Goal: Task Accomplishment & Management: Manage account settings

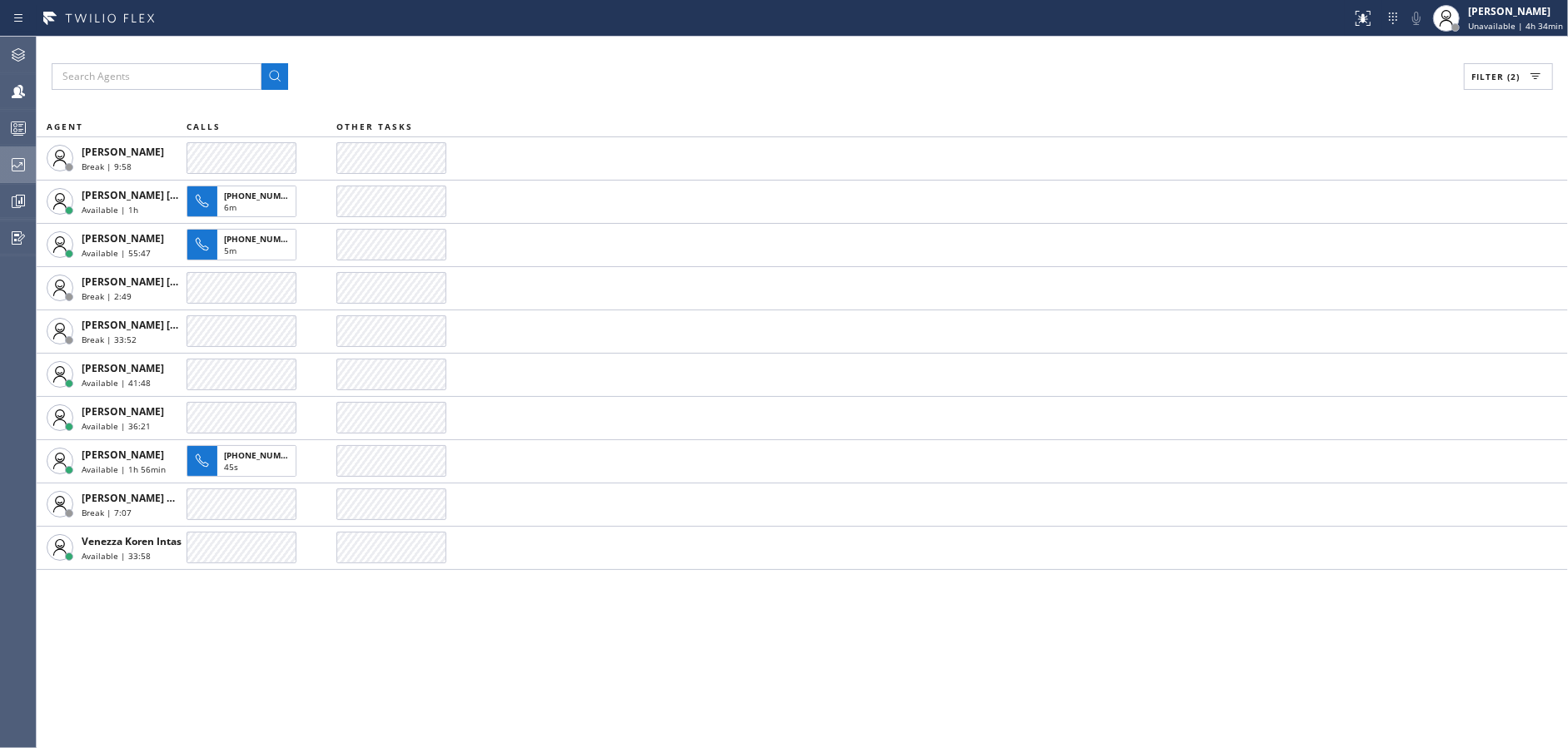
click at [22, 169] on icon at bounding box center [18, 164] width 20 height 20
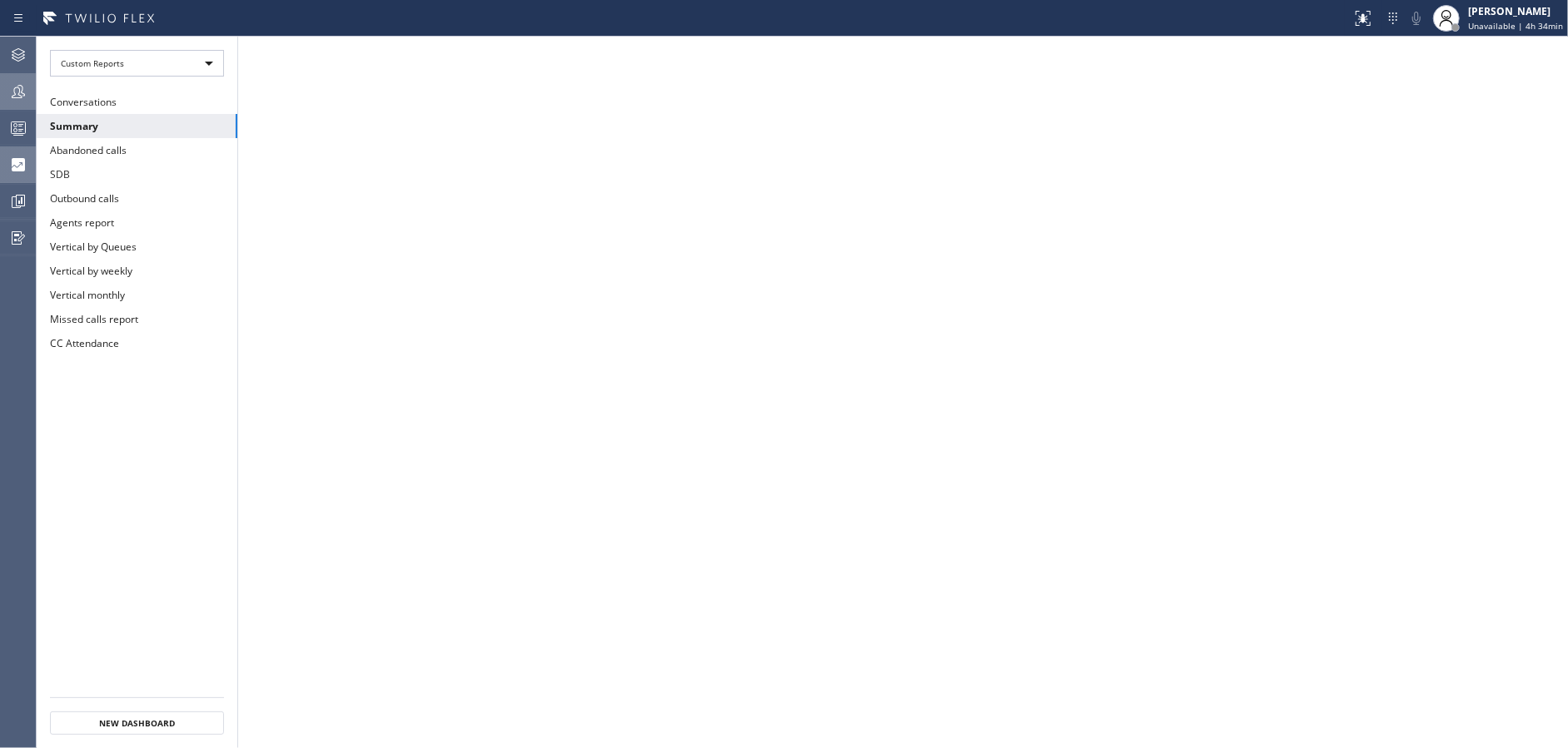
click at [23, 88] on icon at bounding box center [17, 91] width 13 height 13
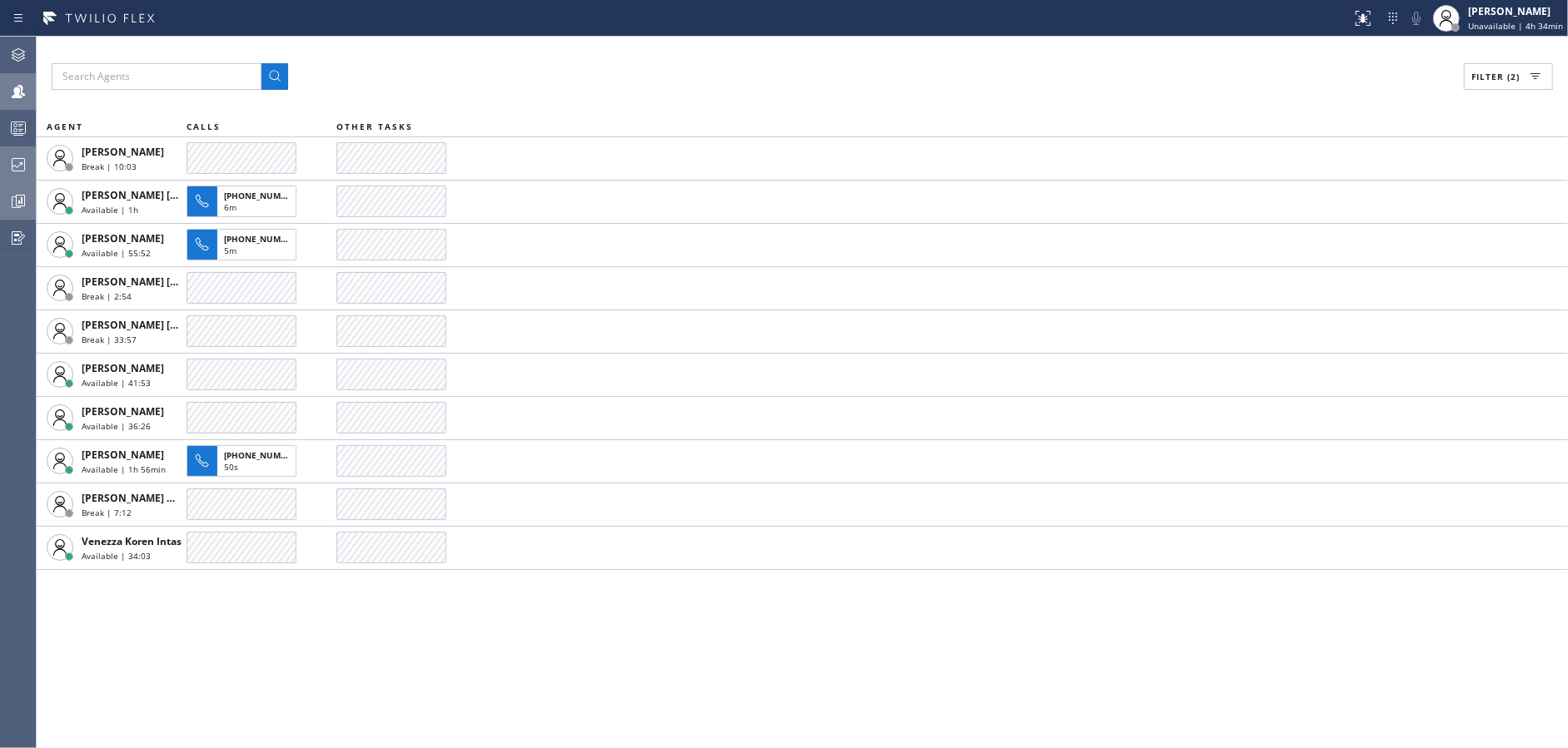
click at [0, 202] on div at bounding box center [18, 201] width 37 height 20
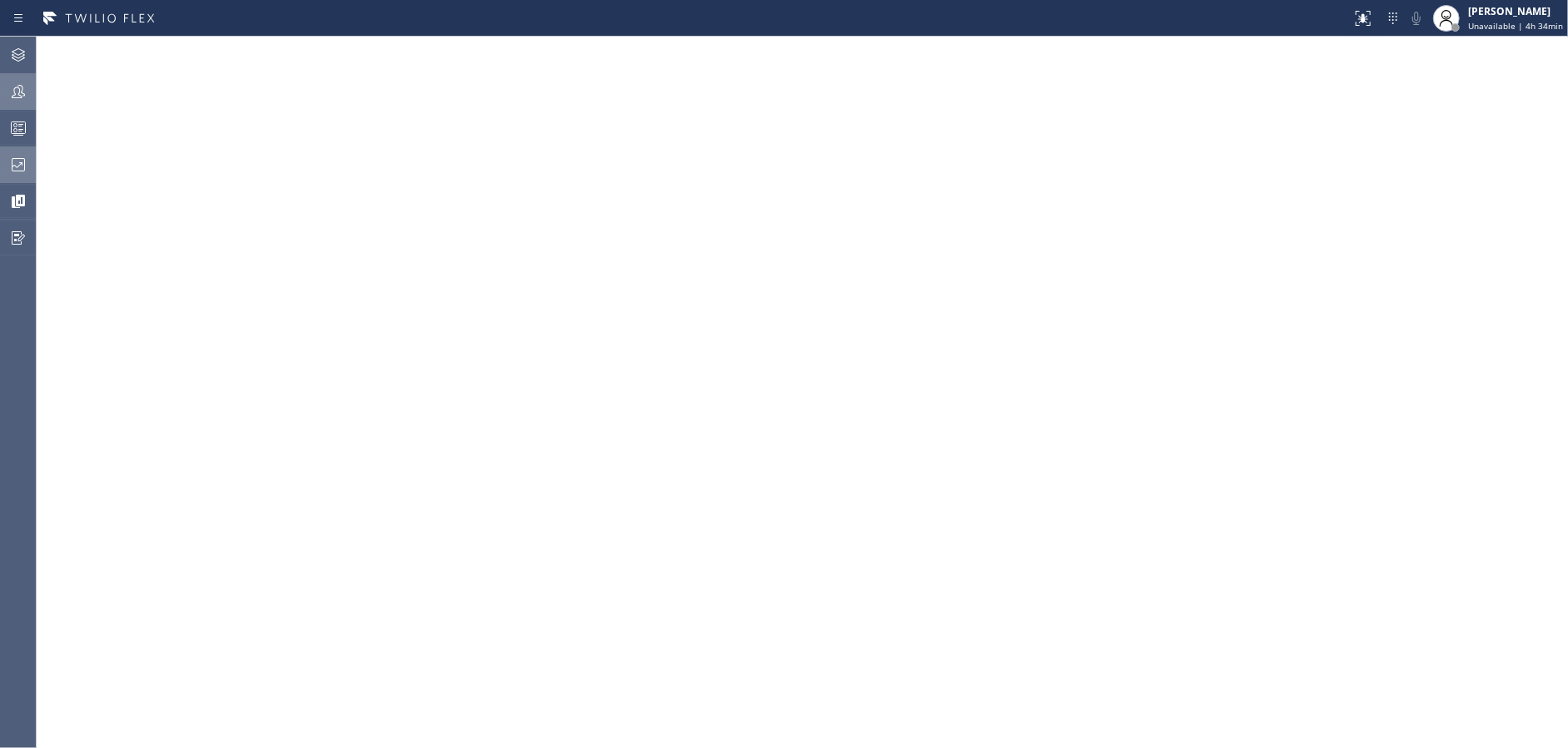
click at [5, 152] on div at bounding box center [18, 164] width 37 height 33
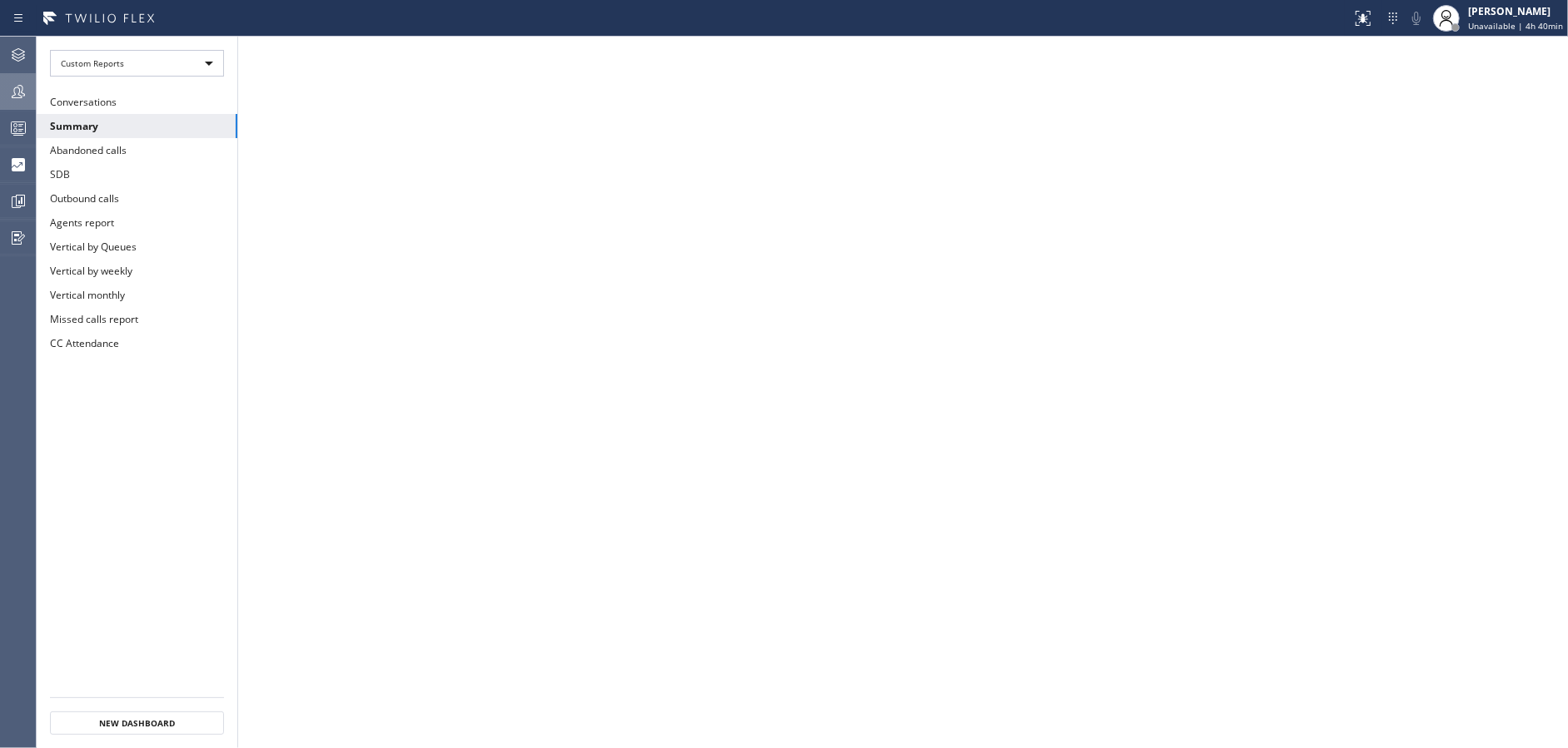
click at [16, 96] on icon at bounding box center [18, 91] width 20 height 20
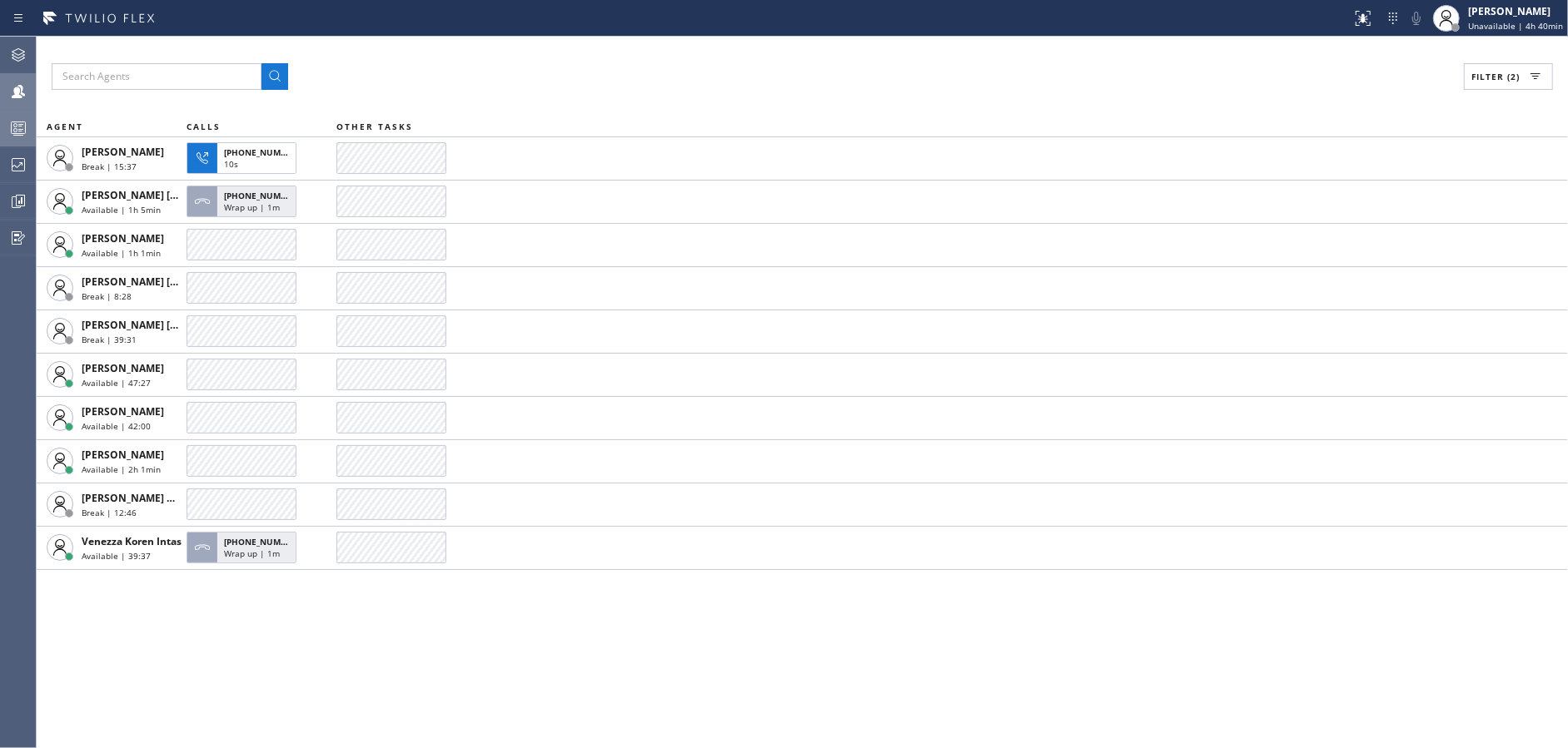
click at [0, 141] on div at bounding box center [18, 128] width 37 height 33
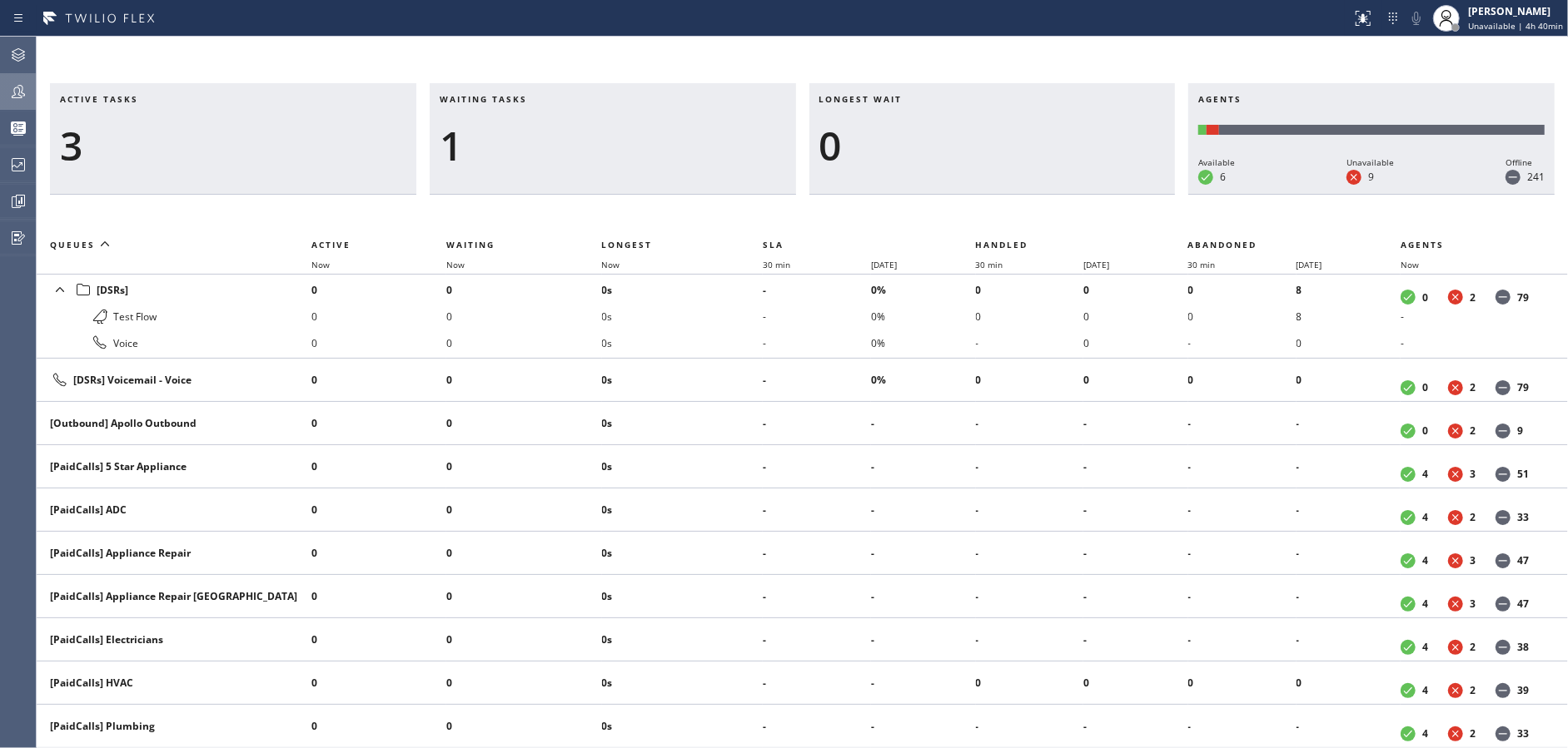
click at [12, 82] on icon at bounding box center [18, 91] width 20 height 20
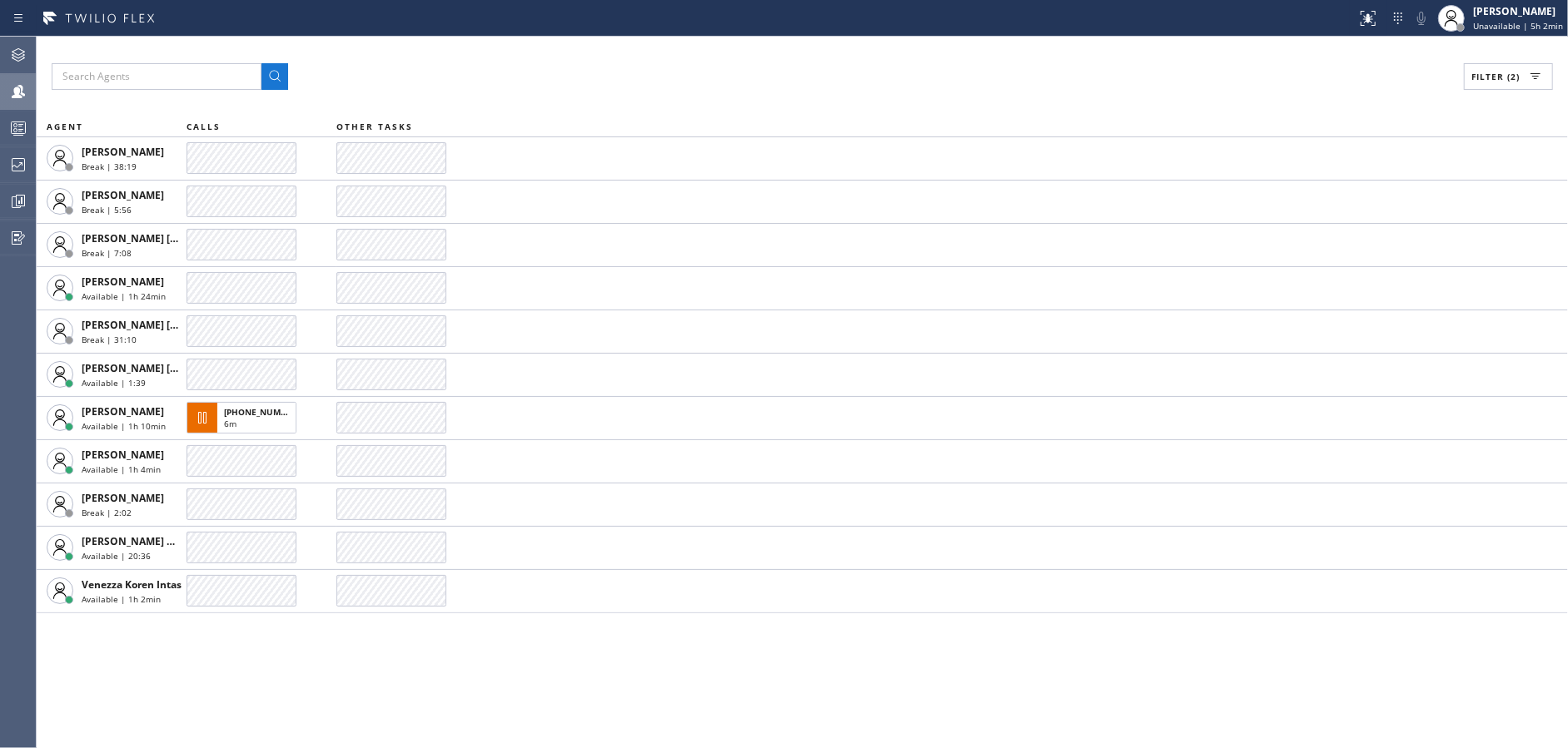
click at [473, 679] on div "Filter (2) AGENT CALLS OTHER TASKS [PERSON_NAME] Break | 38:19 [PERSON_NAME] Br…" at bounding box center [801, 392] width 1531 height 711
click at [379, 683] on div "Filter (2) AGENT CALLS OTHER TASKS CRISMALYN ALLEZER Break | 18:05 [PERSON_NAME…" at bounding box center [801, 392] width 1531 height 711
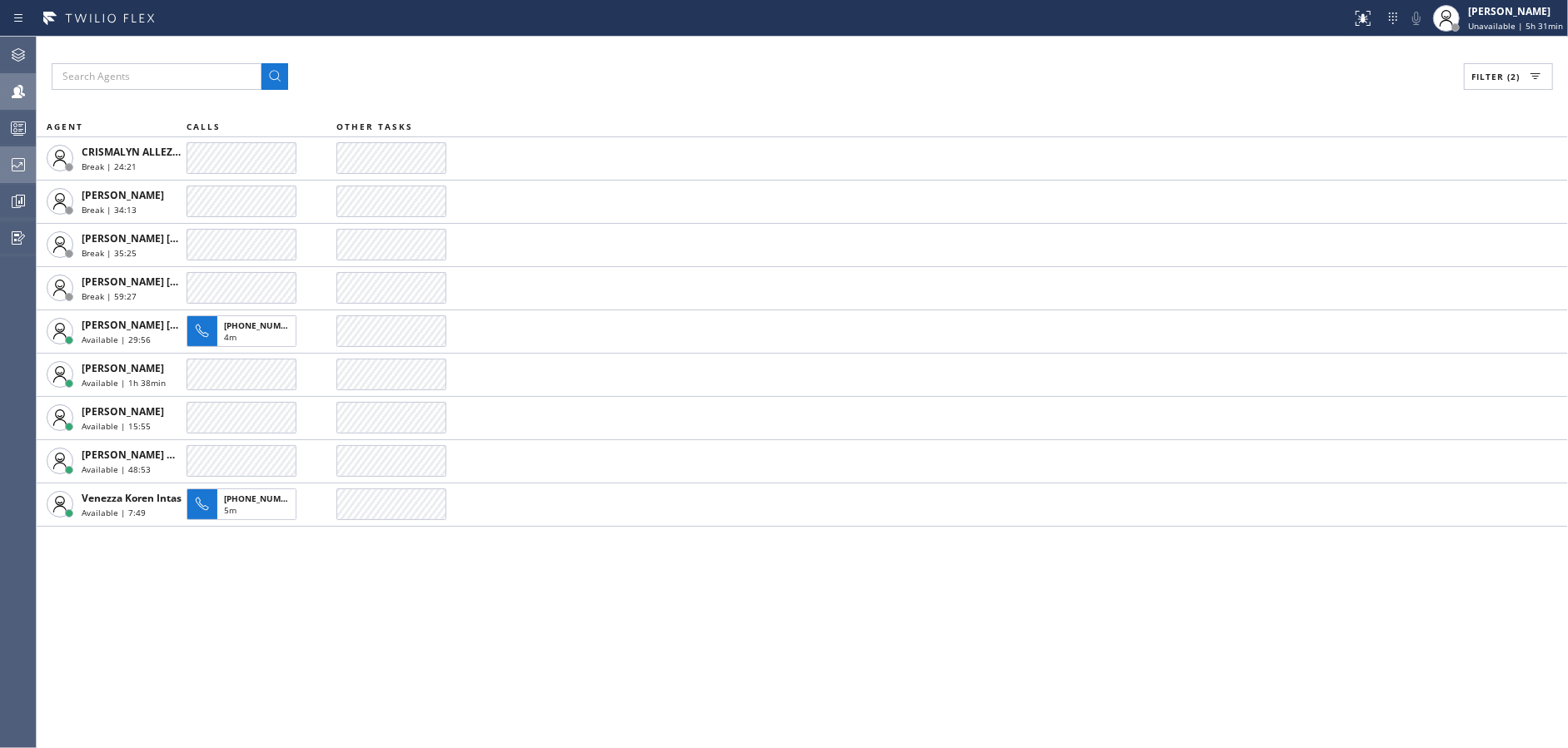
click at [3, 176] on div at bounding box center [18, 164] width 37 height 33
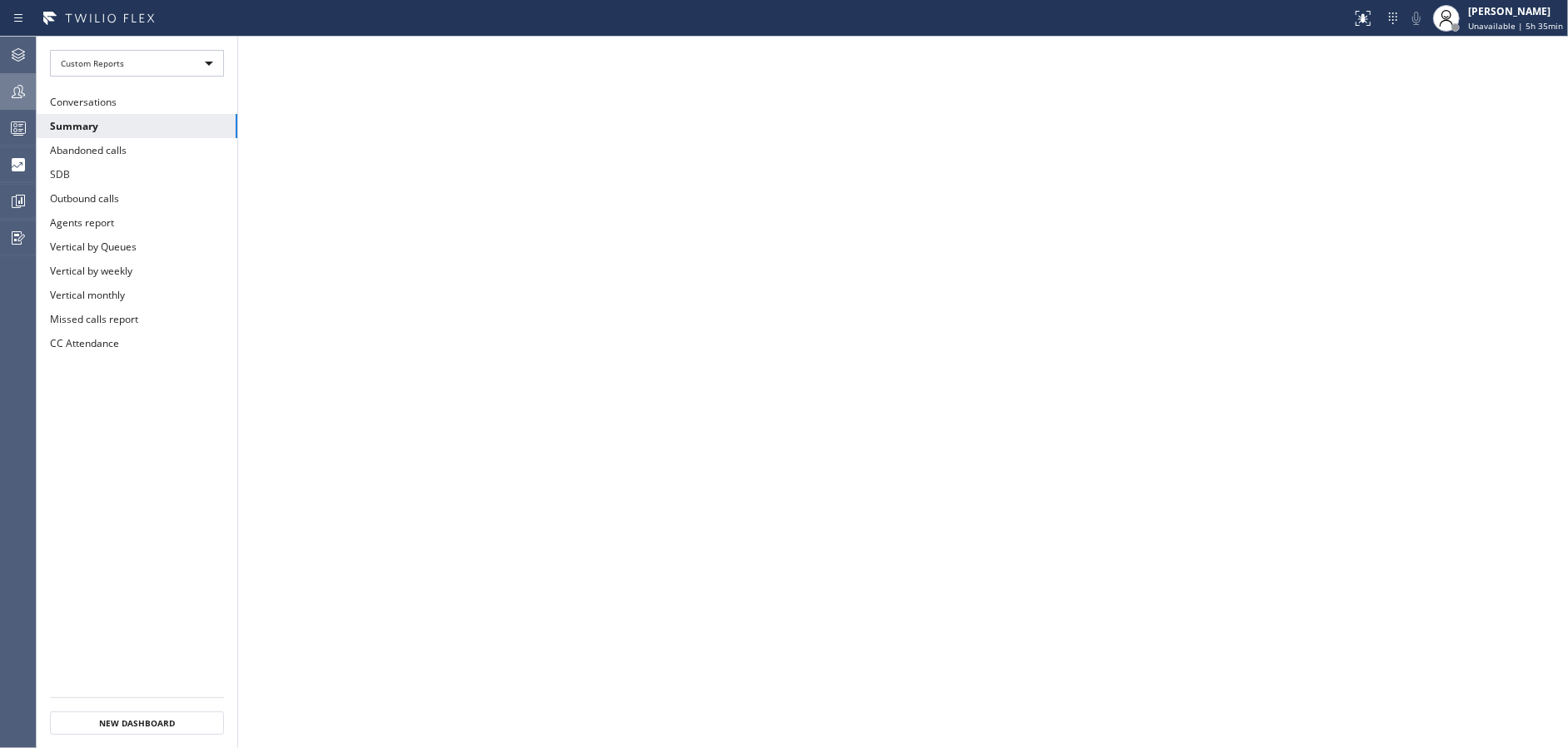
click at [19, 106] on div at bounding box center [18, 91] width 37 height 33
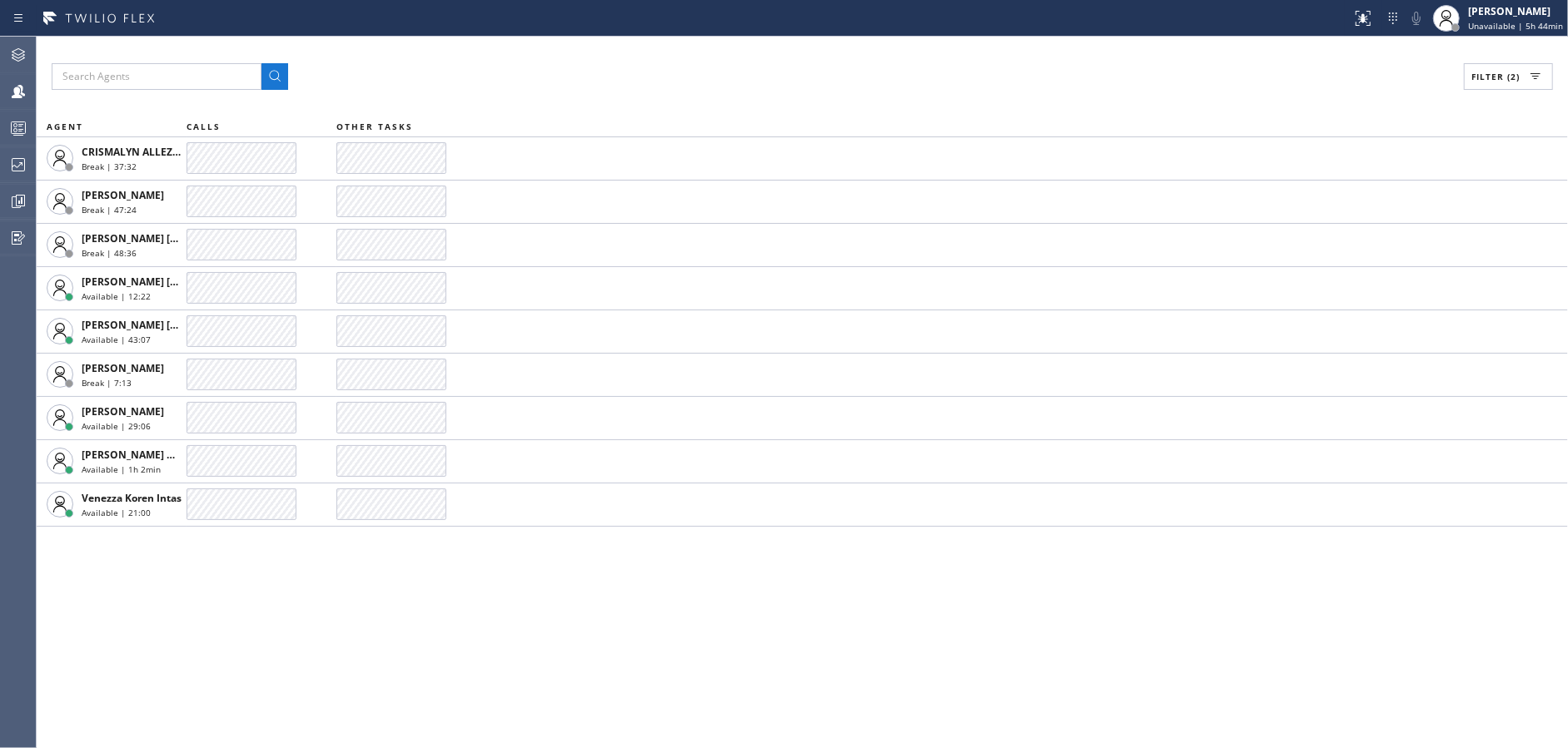
click at [1507, 80] on span "Filter (2)" at bounding box center [1495, 76] width 48 height 11
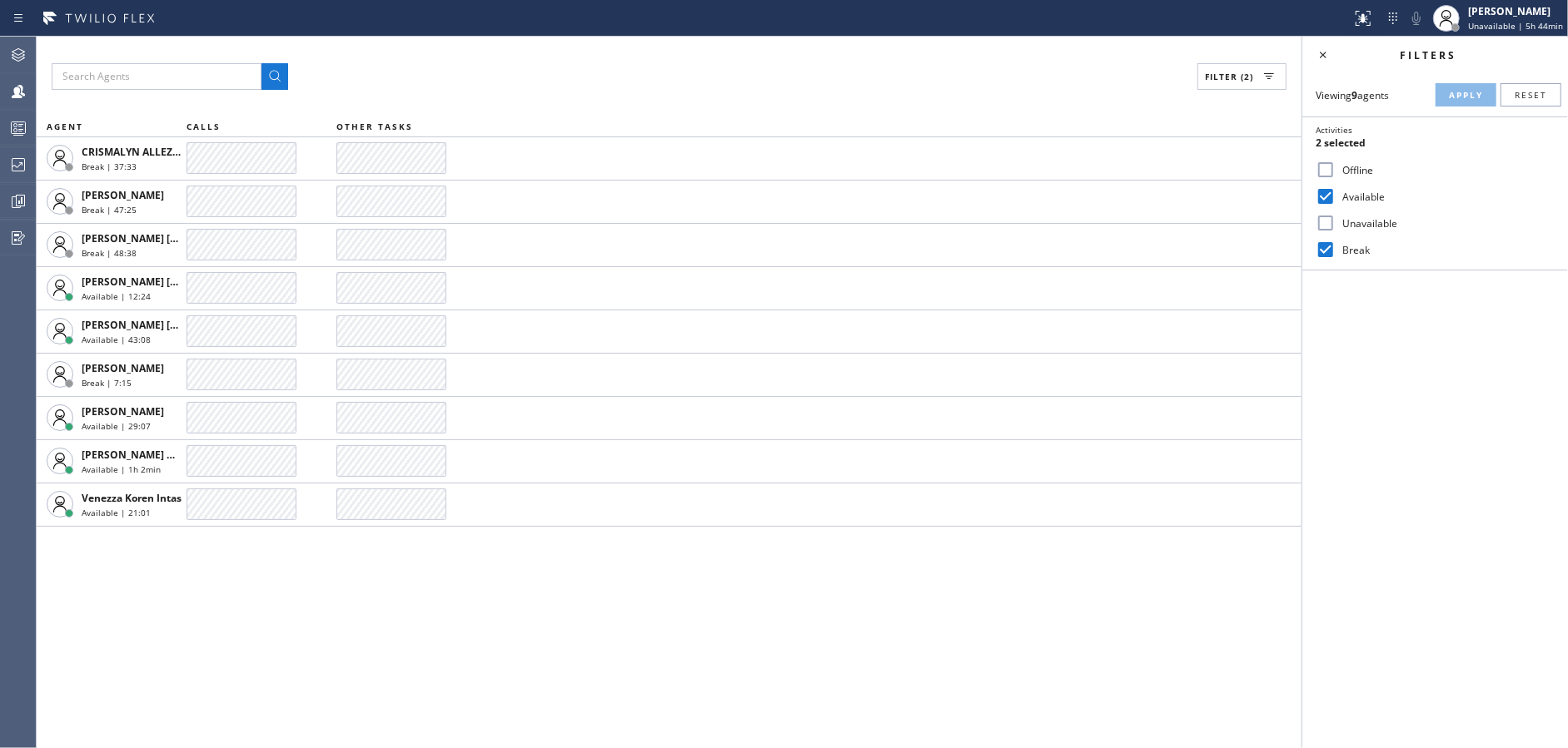
click at [1331, 196] on input "Available" at bounding box center [1325, 196] width 20 height 20
checkbox input "false"
drag, startPoint x: 1330, startPoint y: 251, endPoint x: 1322, endPoint y: 226, distance: 26.2
click at [1329, 251] on input "Break" at bounding box center [1325, 250] width 20 height 20
checkbox input "false"
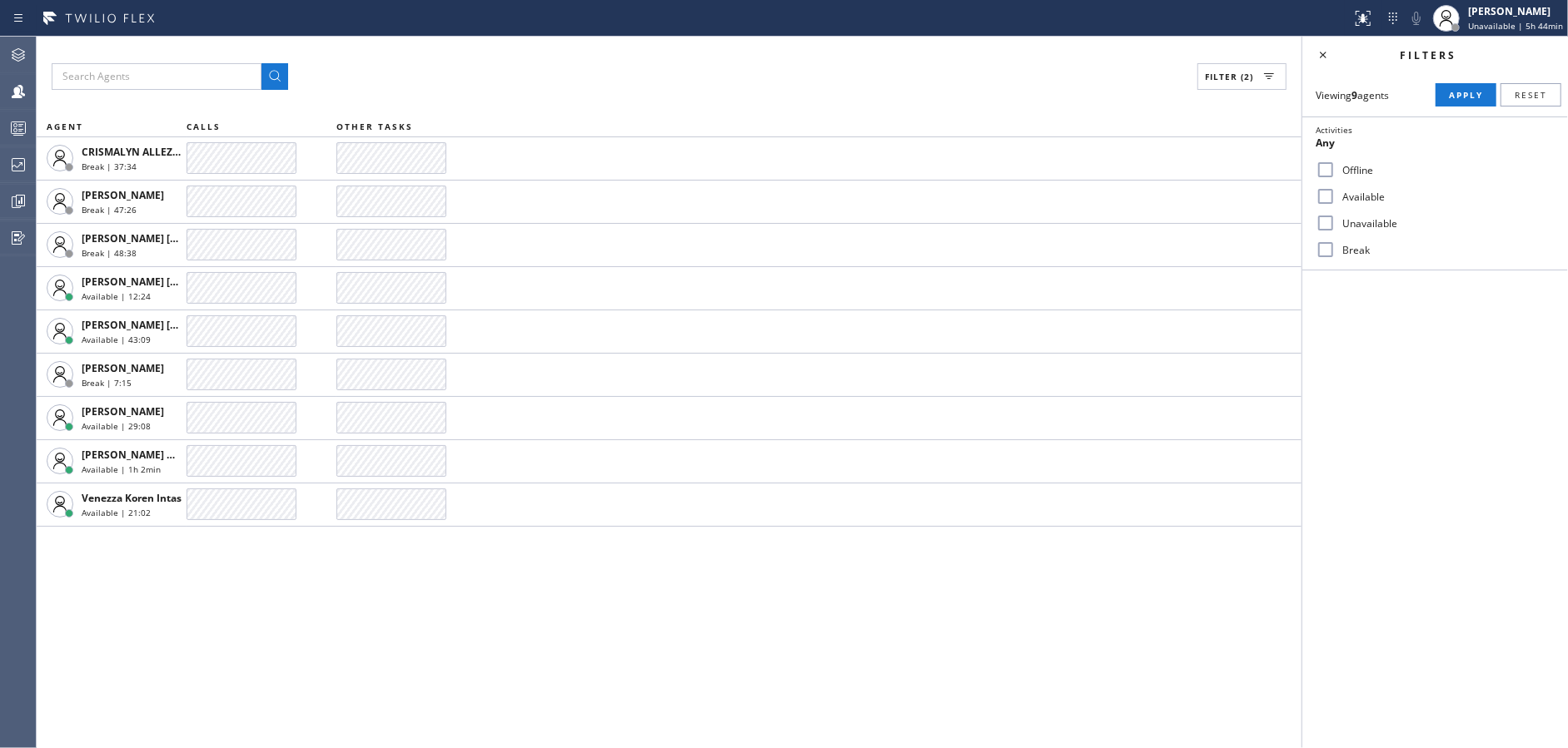
click at [1321, 225] on input "Unavailable" at bounding box center [1325, 223] width 20 height 20
checkbox input "true"
click at [1461, 93] on span "Apply" at bounding box center [1465, 94] width 34 height 11
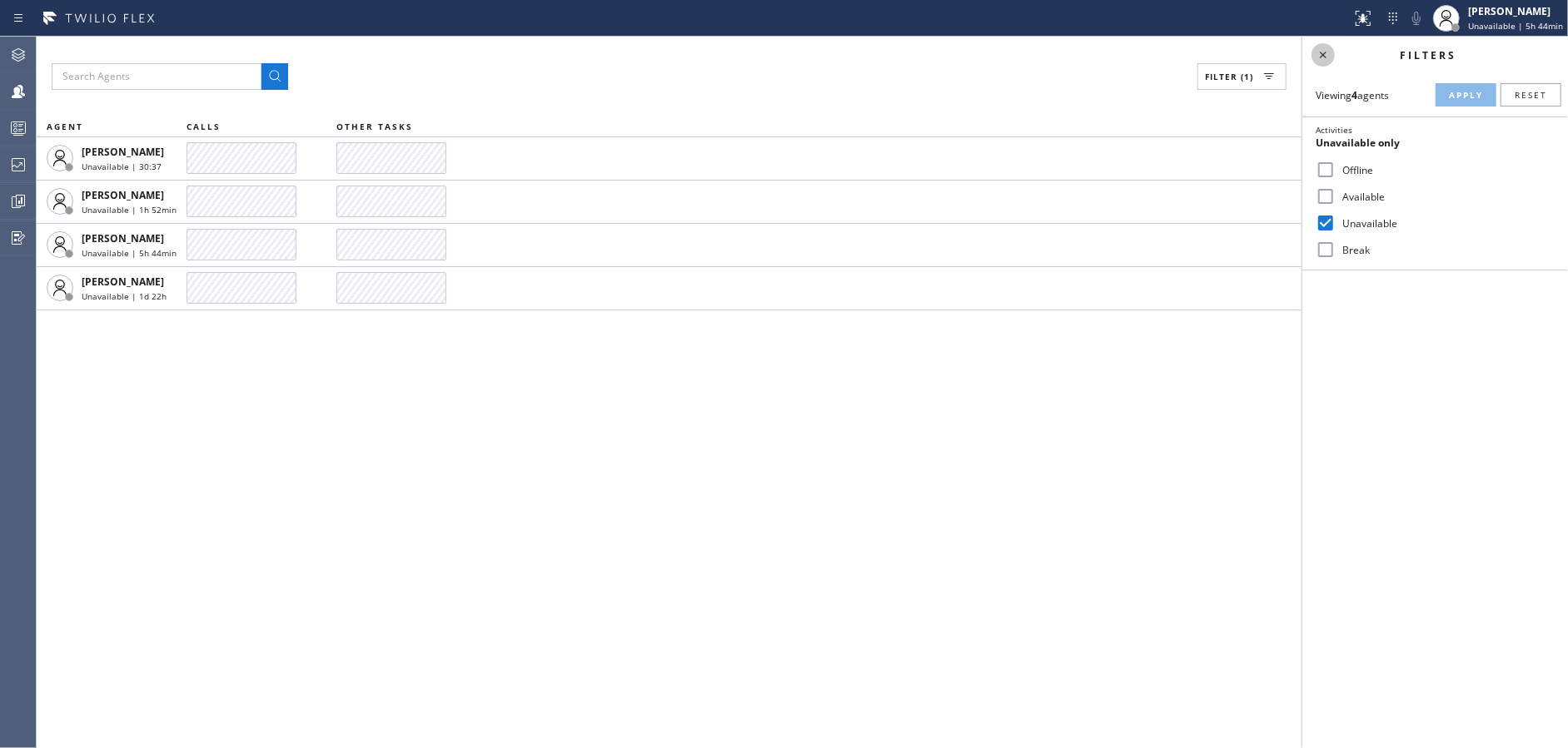
click at [1323, 53] on icon at bounding box center [1323, 55] width 20 height 20
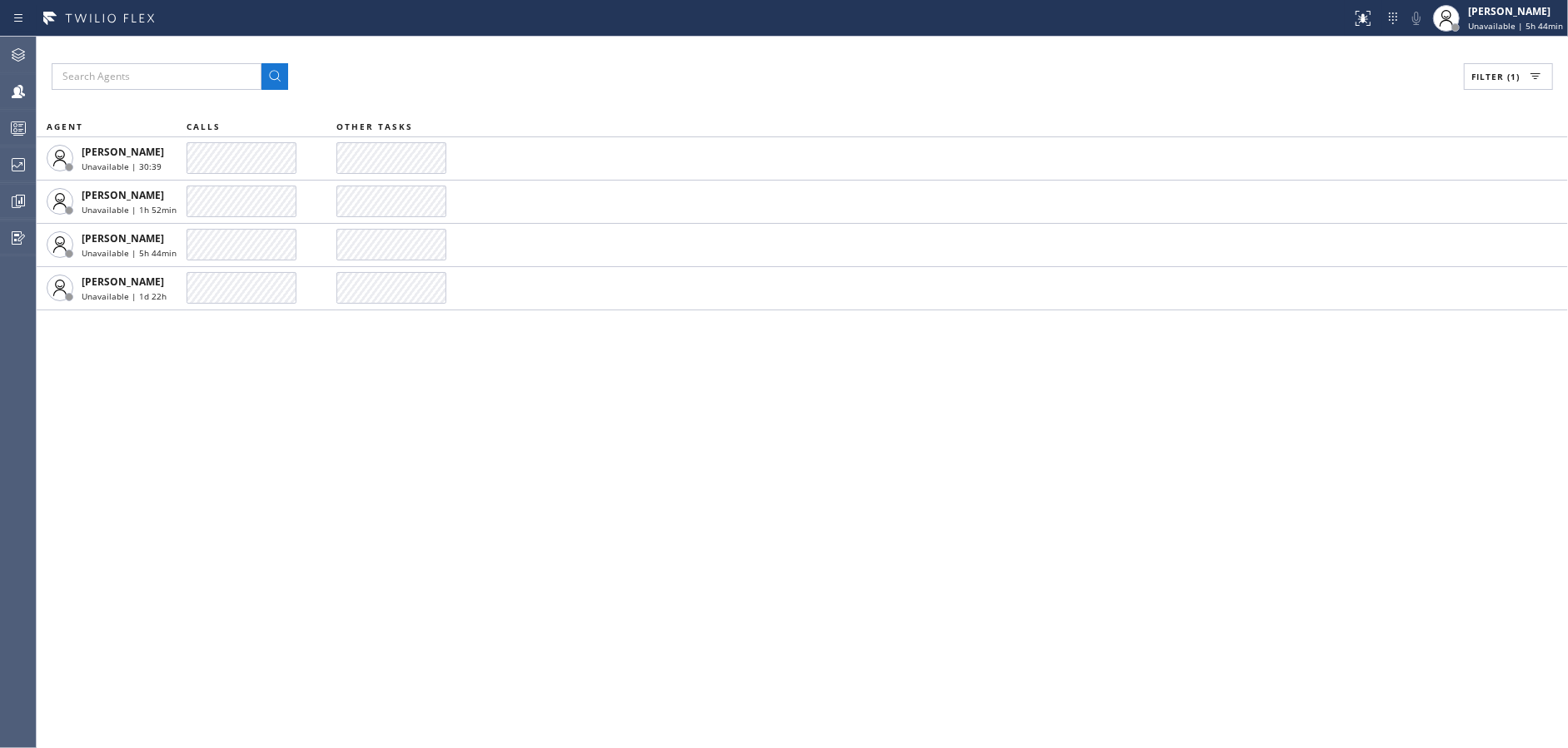
click at [1531, 70] on icon at bounding box center [1535, 77] width 20 height 20
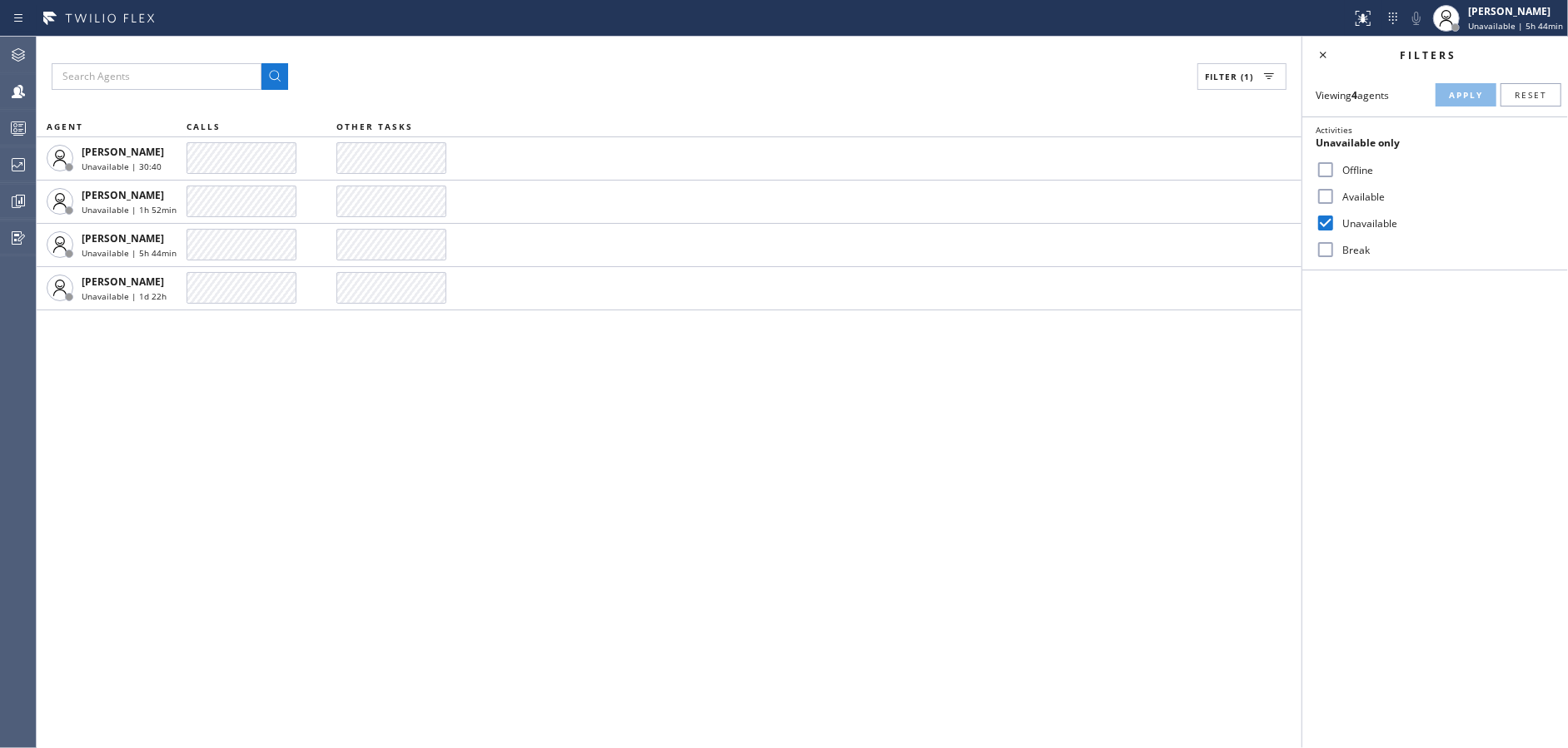
click at [1331, 188] on input "Available" at bounding box center [1325, 196] width 20 height 20
checkbox input "true"
click at [1332, 245] on input "Break" at bounding box center [1325, 250] width 20 height 20
checkbox input "true"
click at [1459, 95] on span "Apply" at bounding box center [1465, 94] width 34 height 11
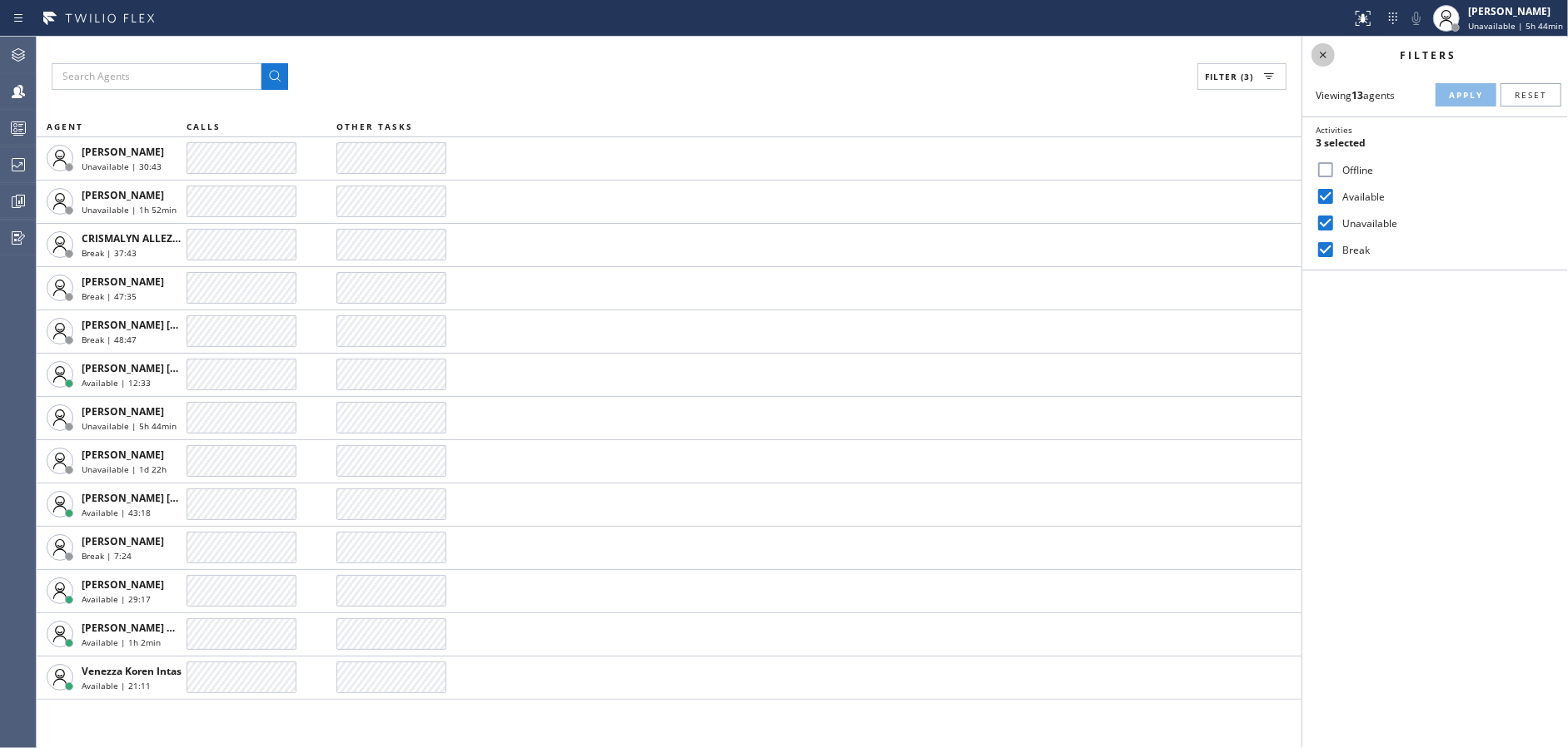
click at [1326, 54] on icon at bounding box center [1323, 55] width 20 height 20
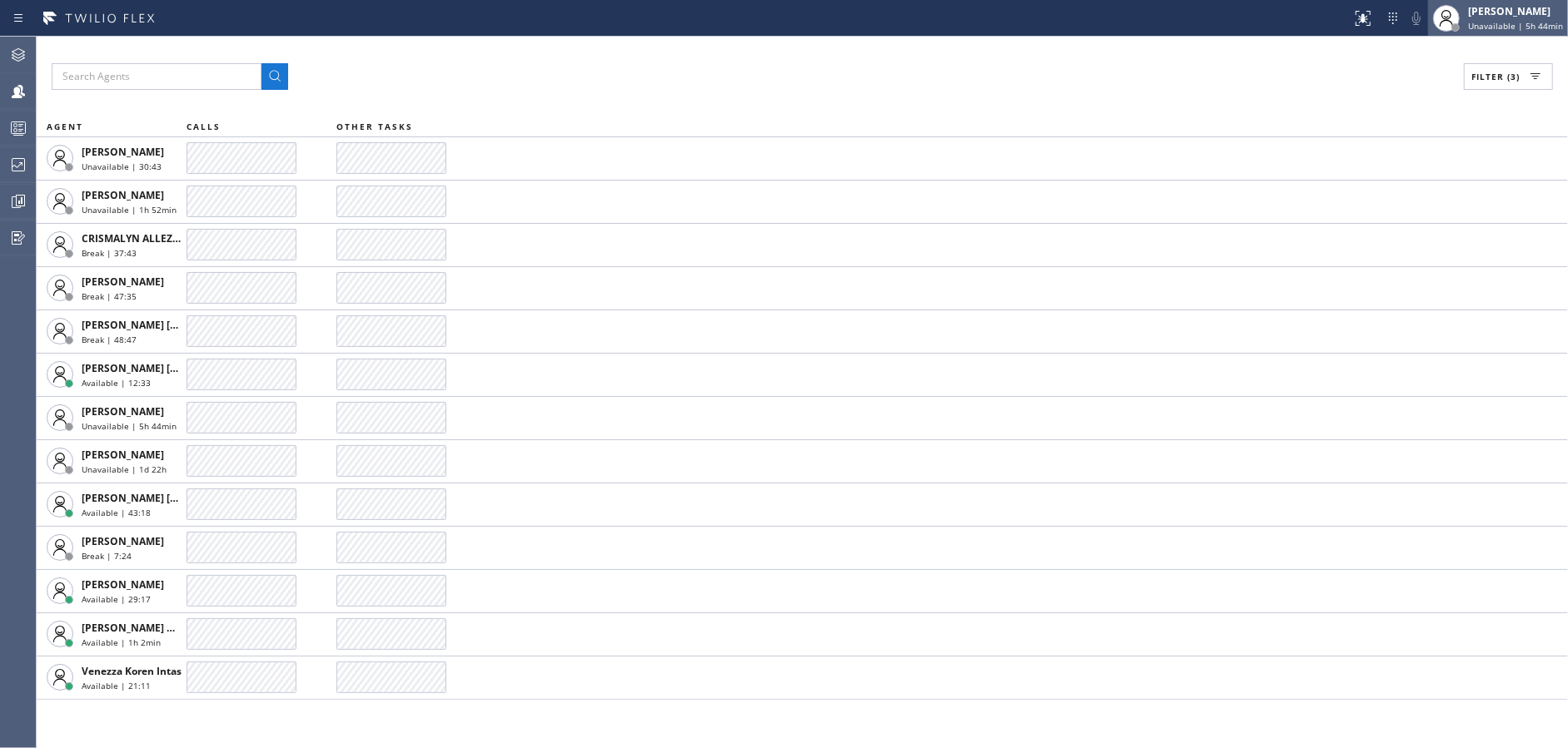
click at [1511, 29] on span "Unavailable | 5h 44min" at bounding box center [1515, 25] width 95 height 11
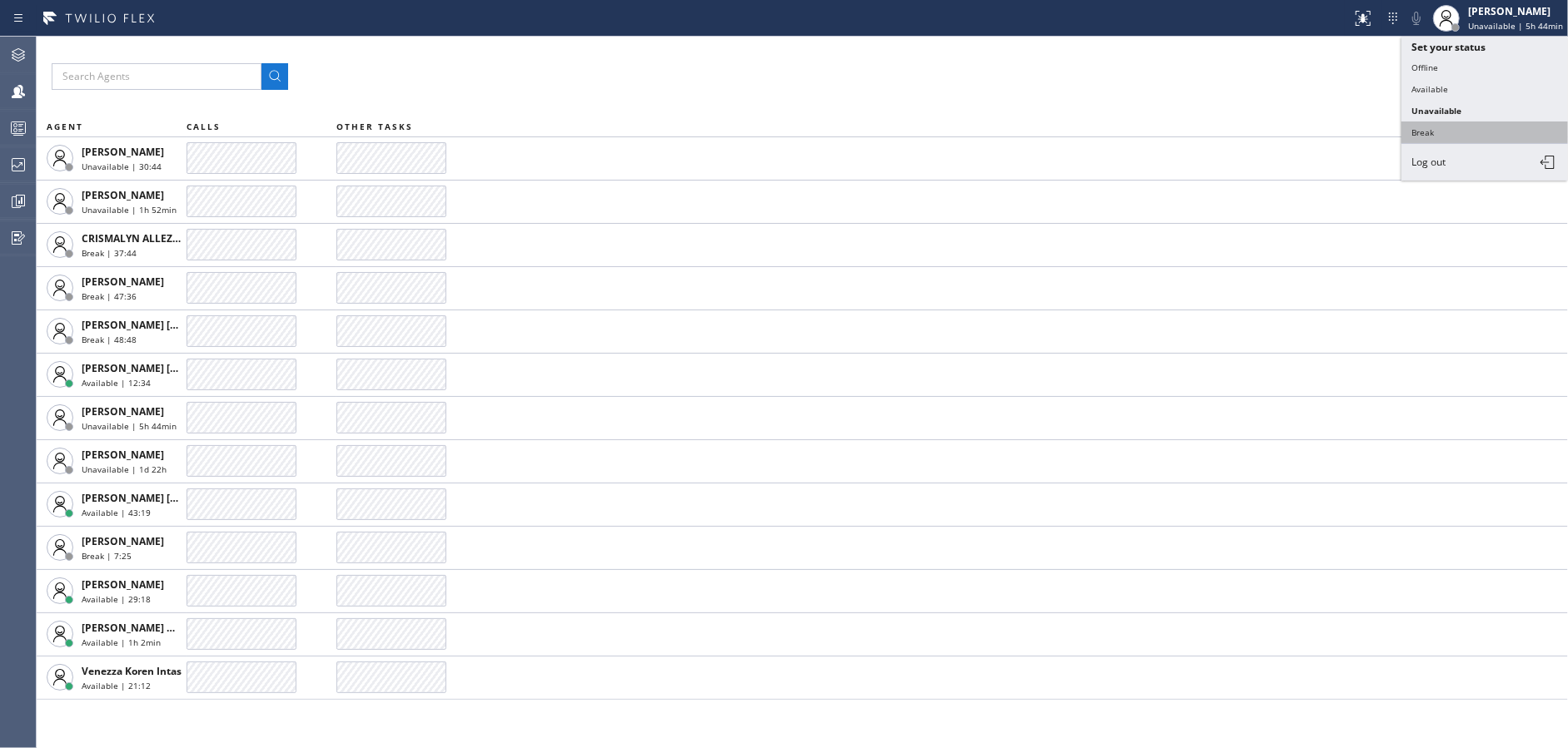
click at [1457, 125] on button "Break" at bounding box center [1484, 132] width 166 height 22
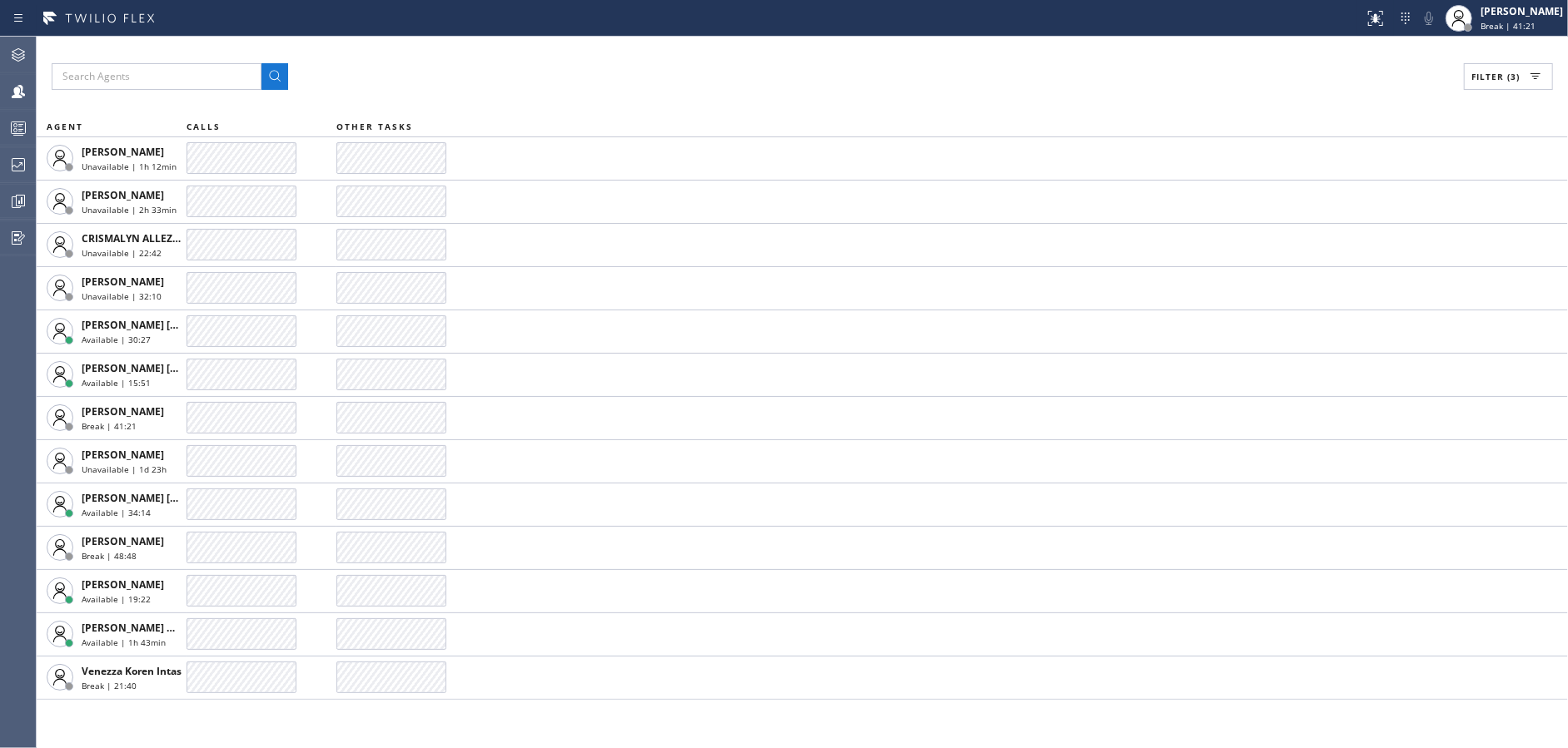
click at [9, 161] on icon at bounding box center [18, 164] width 20 height 20
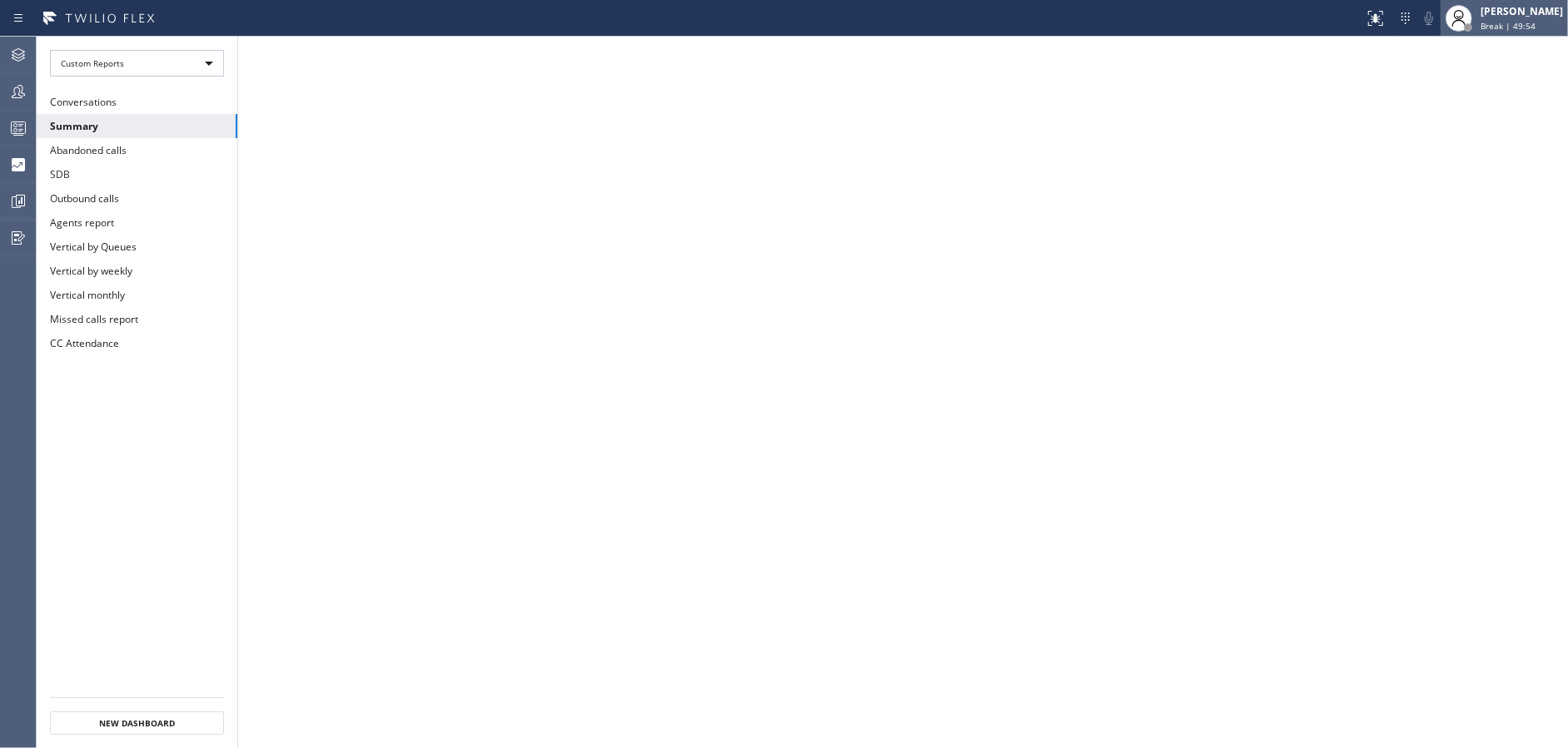
click at [1526, 31] on div "[PERSON_NAME] Break | 49:54" at bounding box center [1504, 18] width 127 height 37
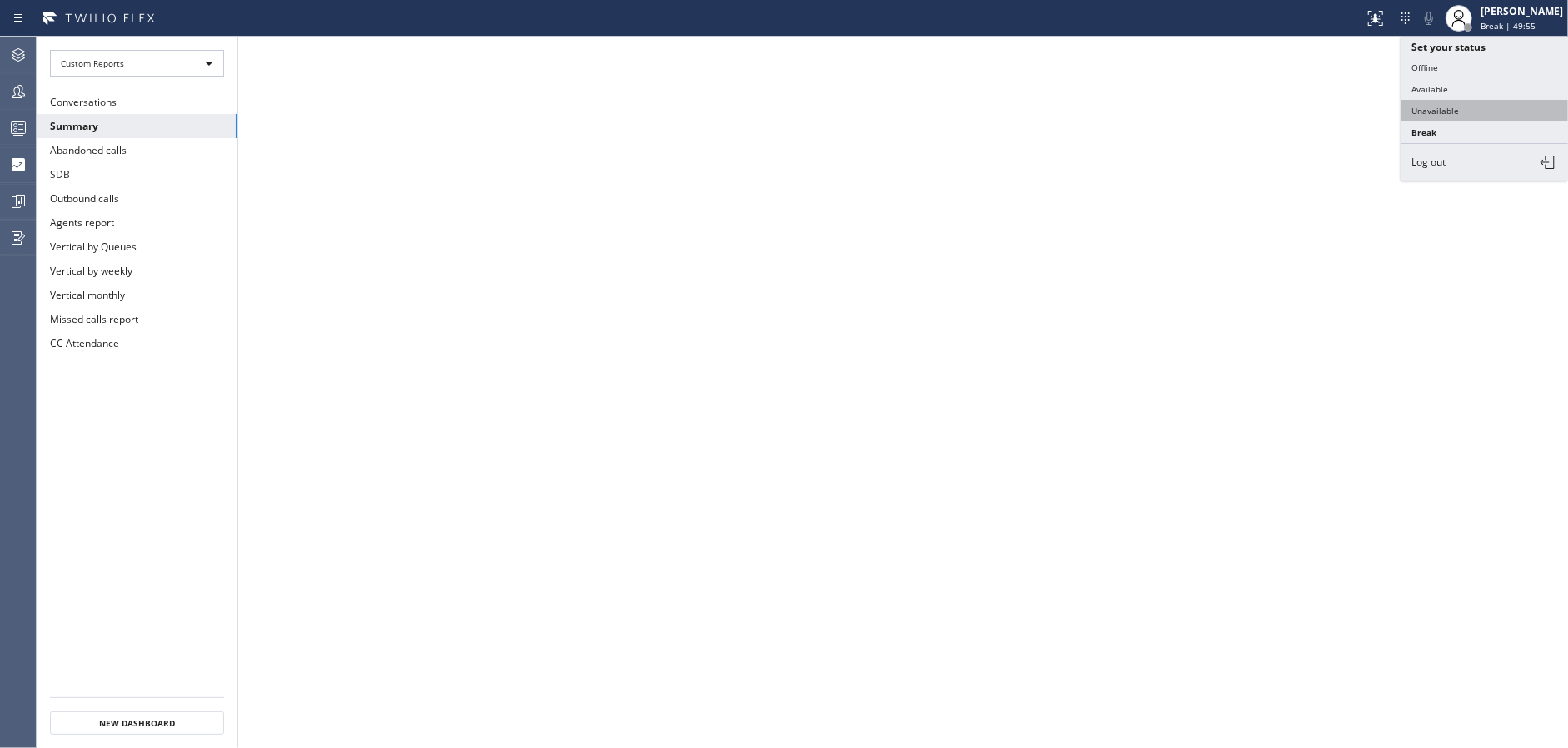
click at [1477, 118] on button "Unavailable" at bounding box center [1484, 110] width 166 height 22
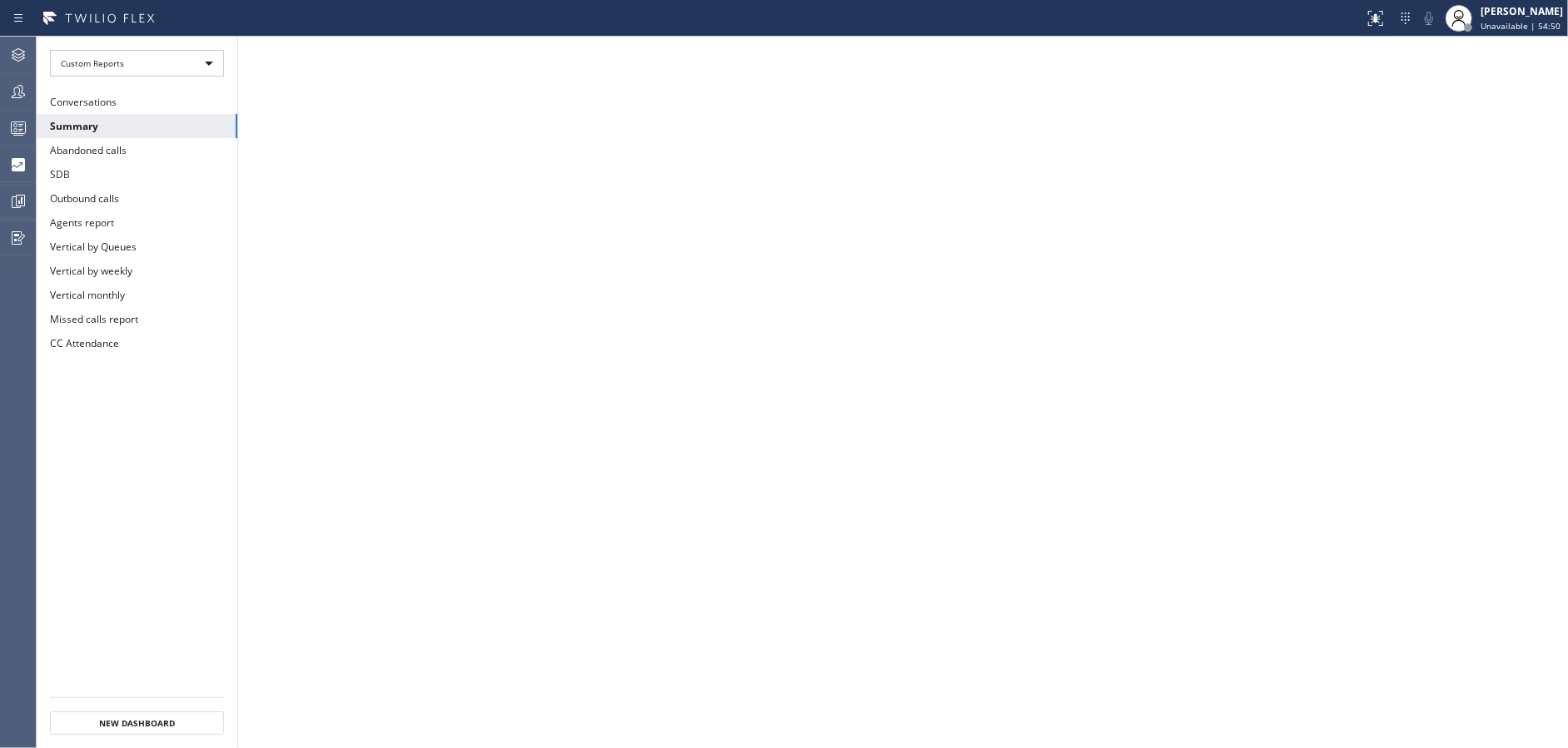
click at [0, 94] on div at bounding box center [18, 91] width 37 height 20
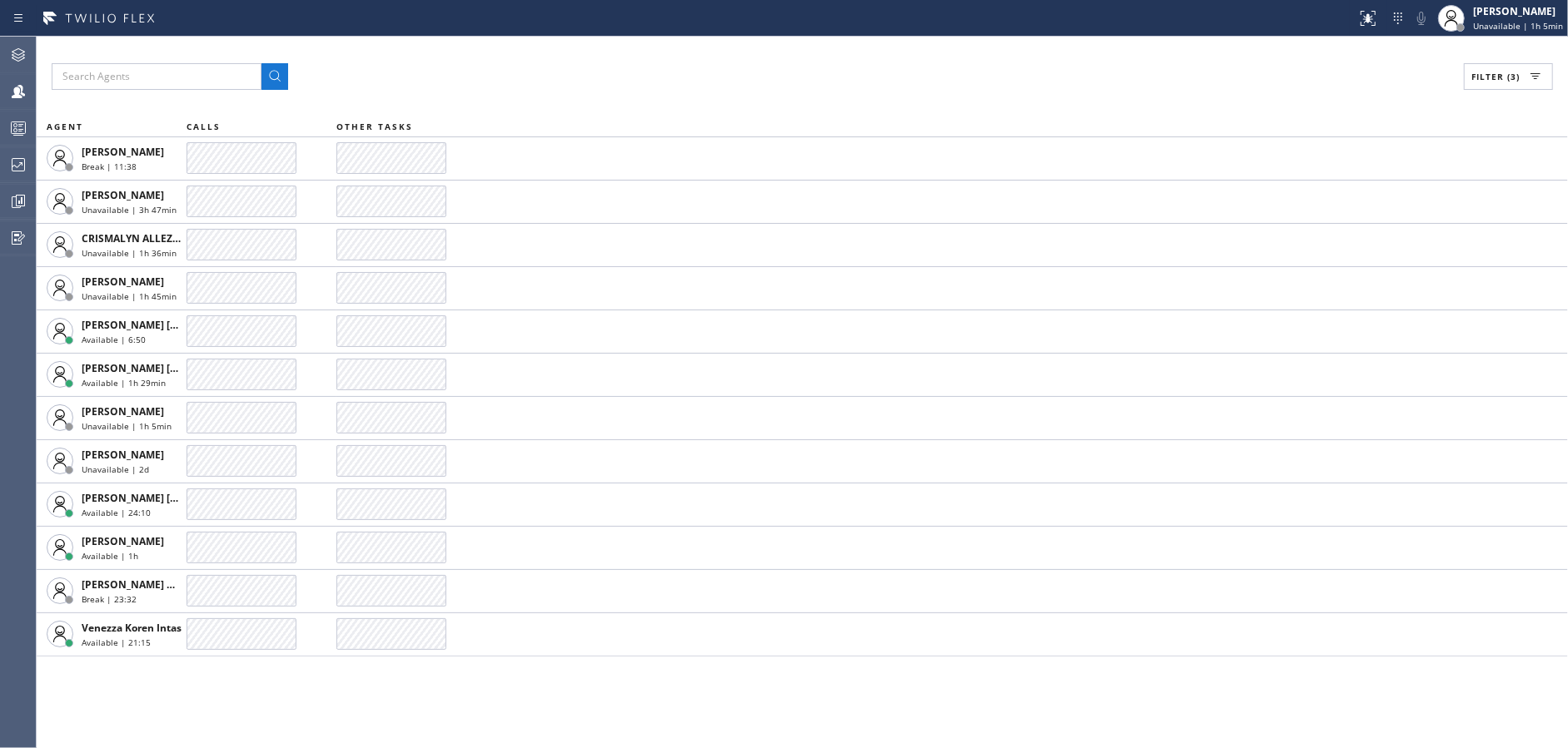
click at [434, 711] on div "Filter (3) AGENT CALLS OTHER TASKS [PERSON_NAME] Break | 11:38 [PERSON_NAME] Un…" at bounding box center [801, 392] width 1531 height 711
click at [434, 711] on div "Filter (3) AGENT CALLS OTHER TASKS [PERSON_NAME] Break | 11:49 [PERSON_NAME] Un…" at bounding box center [801, 392] width 1531 height 711
click at [434, 711] on div "Filter (3) AGENT CALLS OTHER TASKS [PERSON_NAME] Break | 11:59 [PERSON_NAME] Un…" at bounding box center [801, 392] width 1531 height 711
click at [434, 711] on div "Filter (3) AGENT CALLS OTHER TASKS [PERSON_NAME] Break | 12:10 [PERSON_NAME] Un…" at bounding box center [801, 392] width 1531 height 711
click at [434, 711] on div "Filter (3) AGENT CALLS OTHER TASKS [PERSON_NAME] Break | 12:20 [PERSON_NAME] Un…" at bounding box center [801, 392] width 1531 height 711
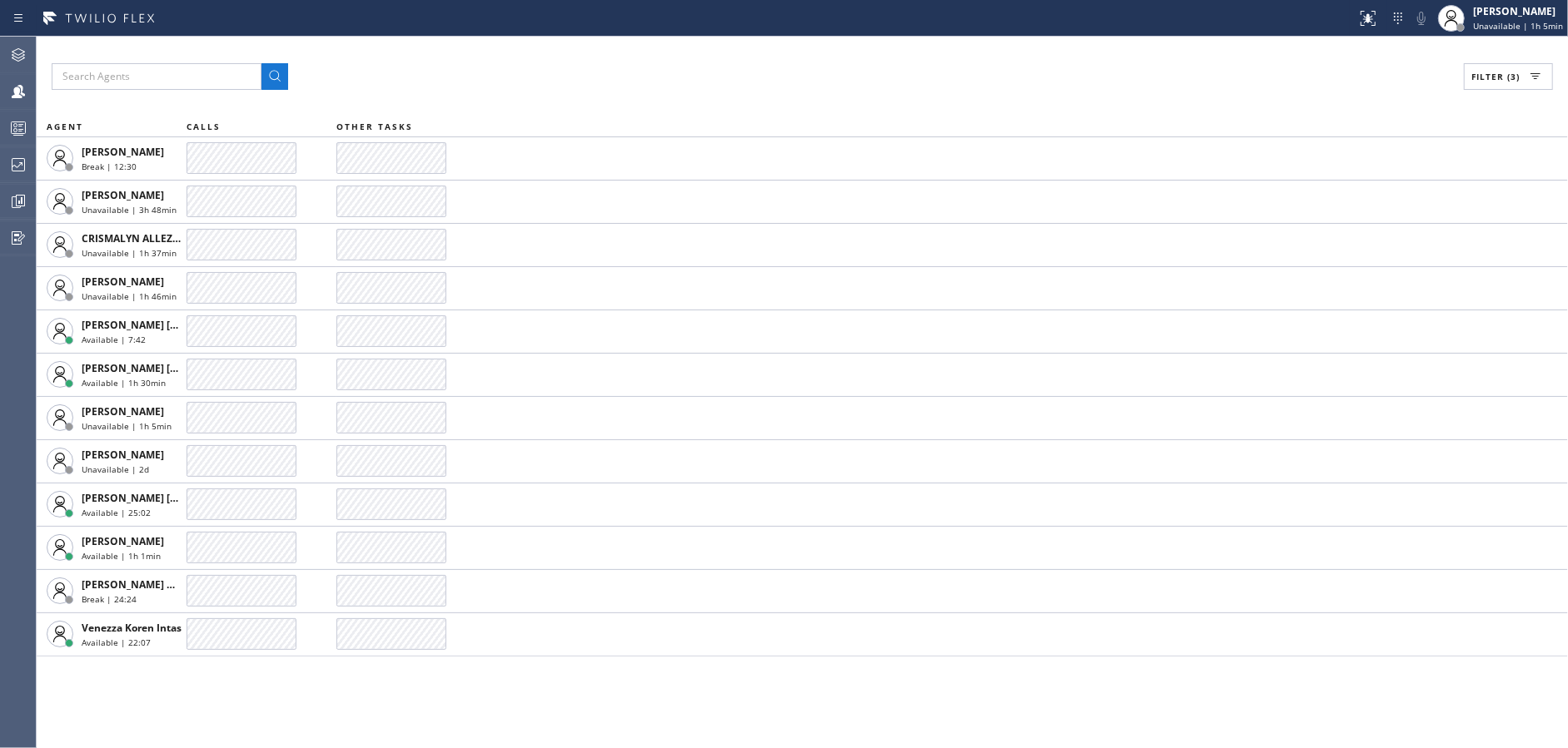
click at [434, 711] on div "Filter (3) AGENT CALLS OTHER TASKS [PERSON_NAME] Break | 12:30 [PERSON_NAME] Un…" at bounding box center [801, 392] width 1531 height 711
click at [434, 711] on div "Filter (3) AGENT CALLS OTHER TASKS [PERSON_NAME] Break | 12:40 [PERSON_NAME] Un…" at bounding box center [801, 392] width 1531 height 711
click at [434, 711] on div "Filter (3) AGENT CALLS OTHER TASKS [PERSON_NAME] Break | 12:50 [PERSON_NAME] Un…" at bounding box center [801, 392] width 1531 height 711
click at [434, 711] on div "Filter (3) AGENT CALLS OTHER TASKS [PERSON_NAME] Break | 13:00 [PERSON_NAME] Un…" at bounding box center [801, 392] width 1531 height 711
click at [434, 711] on div "Filter (3) AGENT CALLS OTHER TASKS [PERSON_NAME] Break | 13:11 [PERSON_NAME] Un…" at bounding box center [801, 392] width 1531 height 711
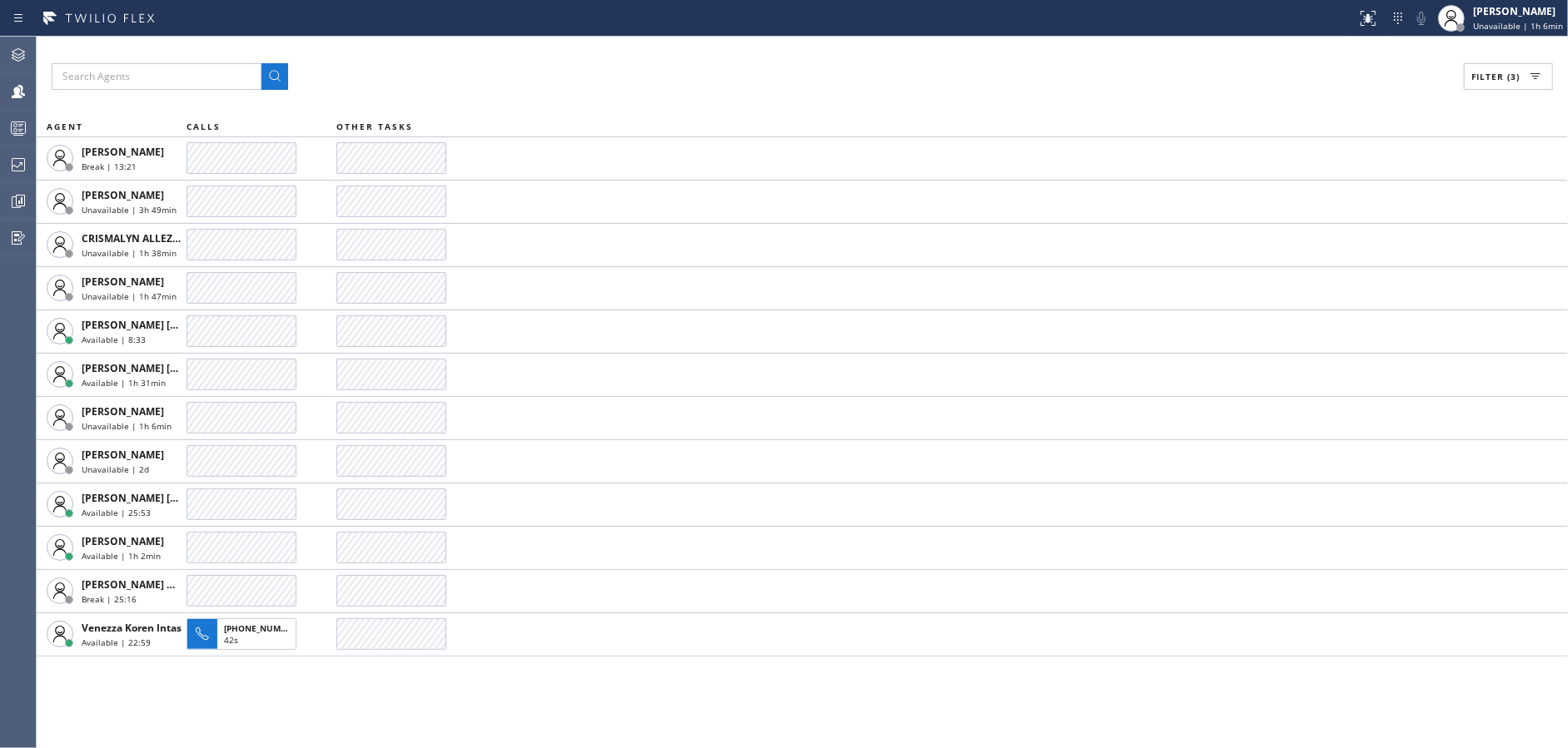
click at [434, 711] on div "Filter (3) AGENT CALLS OTHER TASKS [PERSON_NAME] Break | 13:21 [PERSON_NAME] Un…" at bounding box center [801, 392] width 1531 height 711
click at [434, 711] on div "Filter (3) AGENT CALLS OTHER TASKS [PERSON_NAME] Break | 13:31 [PERSON_NAME] Un…" at bounding box center [801, 392] width 1531 height 711
click at [434, 711] on div "Filter (3) AGENT CALLS OTHER TASKS [PERSON_NAME] Break | 13:41 [PERSON_NAME] Un…" at bounding box center [801, 392] width 1531 height 711
click at [434, 711] on div "Filter (3) AGENT CALLS OTHER TASKS [PERSON_NAME] Unavailable | 1s [PERSON_NAME]…" at bounding box center [801, 392] width 1531 height 711
click at [434, 711] on div "Filter (3) AGENT CALLS OTHER TASKS [PERSON_NAME] Unavailable | 12s [PERSON_NAME…" at bounding box center [801, 392] width 1531 height 711
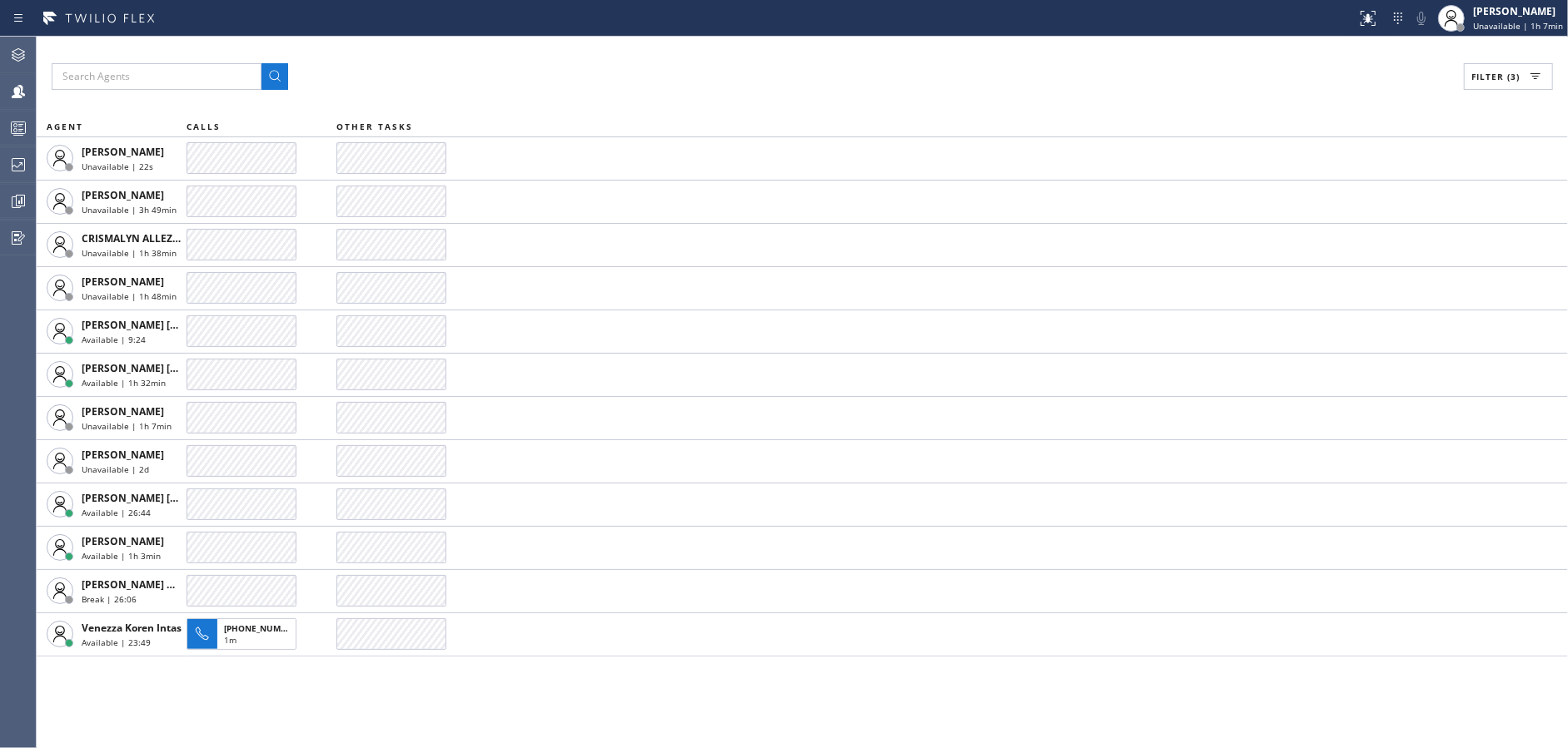
click at [434, 711] on div "Filter (3) AGENT CALLS OTHER TASKS [PERSON_NAME] Unavailable | 22s [PERSON_NAME…" at bounding box center [801, 392] width 1531 height 711
click at [434, 711] on div "Filter (3) AGENT CALLS OTHER TASKS [PERSON_NAME] Unavailable | 32s [PERSON_NAME…" at bounding box center [801, 392] width 1531 height 711
click at [434, 711] on div "Filter (3) AGENT CALLS OTHER TASKS [PERSON_NAME] Unavailable | 42s [PERSON_NAME…" at bounding box center [801, 392] width 1531 height 711
click at [434, 711] on div "Filter (3) AGENT CALLS OTHER TASKS [PERSON_NAME] Unavailable | 52s [PERSON_NAME…" at bounding box center [801, 392] width 1531 height 711
click at [434, 711] on div "Filter (3) AGENT CALLS OTHER TASKS [PERSON_NAME] Unavailable | 1:03 [PERSON_NAM…" at bounding box center [801, 392] width 1531 height 711
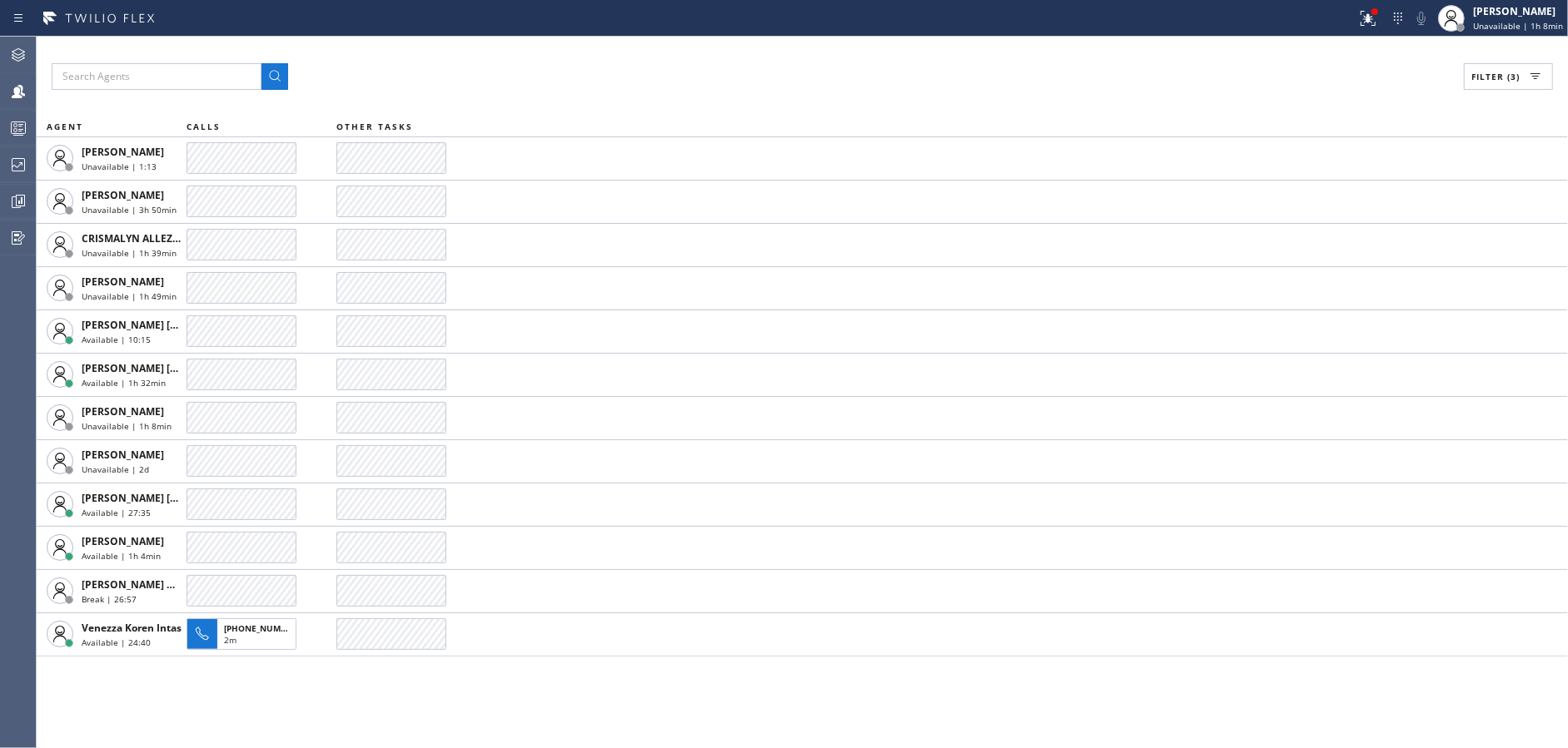
click at [434, 711] on div "Filter (3) AGENT CALLS OTHER TASKS [PERSON_NAME] Unavailable | 1:13 [PERSON_NAM…" at bounding box center [801, 392] width 1531 height 711
click at [434, 711] on div "Filter (3) AGENT CALLS OTHER TASKS [PERSON_NAME] Unavailable | 1:23 [PERSON_NAM…" at bounding box center [801, 392] width 1531 height 711
click at [434, 711] on div "Filter (3) AGENT CALLS OTHER TASKS [PERSON_NAME] Unavailable | 1:33 [PERSON_NAM…" at bounding box center [801, 392] width 1531 height 711
click at [434, 711] on div "Filter (3) AGENT CALLS OTHER TASKS [PERSON_NAME] Unavailable | 1:43 [PERSON_NAM…" at bounding box center [801, 392] width 1531 height 711
click at [434, 711] on div "Filter (3) AGENT CALLS OTHER TASKS [PERSON_NAME] Unavailable | 1:54 [PERSON_NAM…" at bounding box center [801, 392] width 1531 height 711
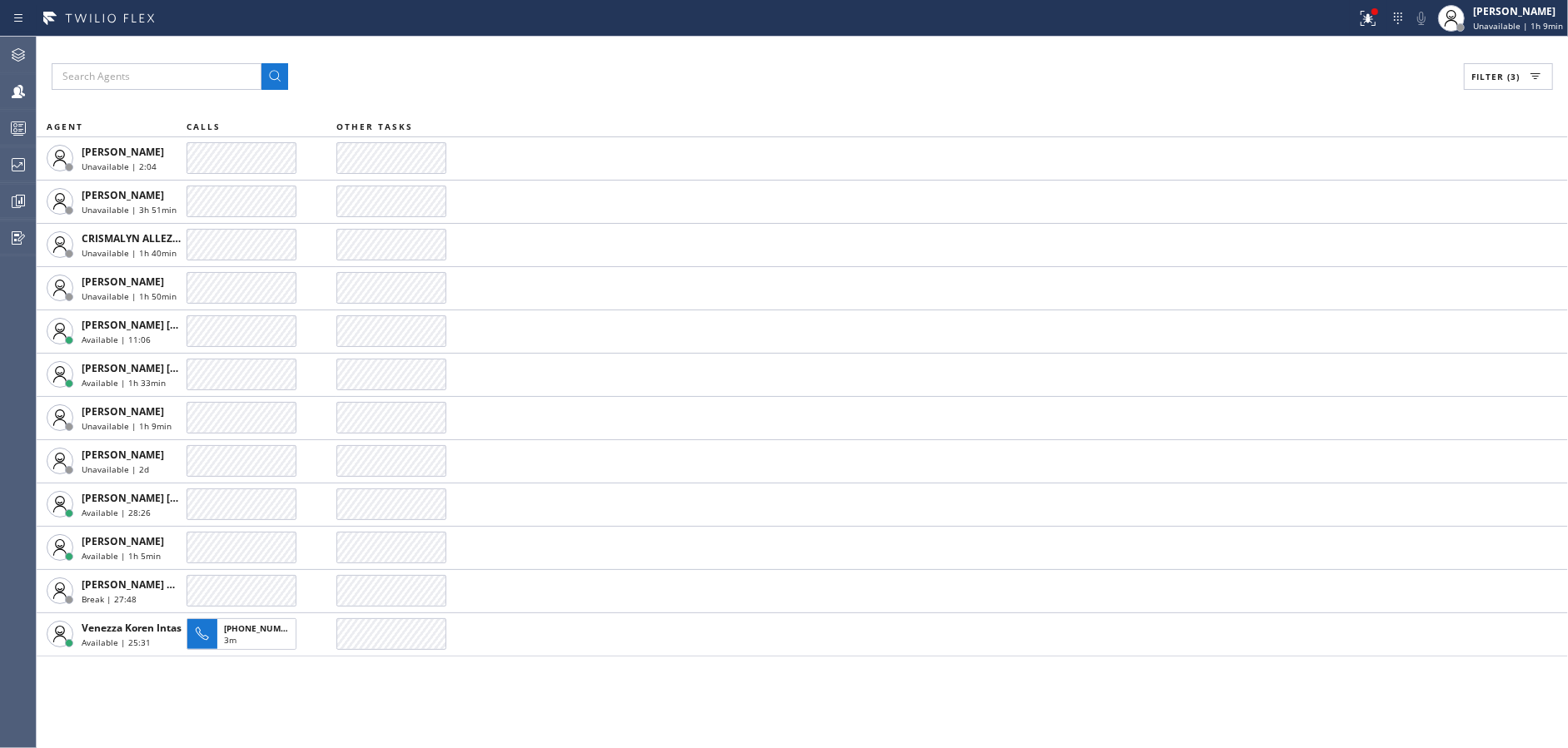
click at [434, 711] on div "Filter (3) AGENT CALLS OTHER TASKS [PERSON_NAME] Unavailable | 2:04 [PERSON_NAM…" at bounding box center [801, 392] width 1531 height 711
click at [434, 711] on div "Filter (3) AGENT CALLS OTHER TASKS [PERSON_NAME] Unavailable | 2:14 [PERSON_NAM…" at bounding box center [801, 392] width 1531 height 711
click at [434, 711] on div "Filter (3) AGENT CALLS OTHER TASKS [PERSON_NAME] Unavailable | 2:24 [PERSON_NAM…" at bounding box center [801, 392] width 1531 height 711
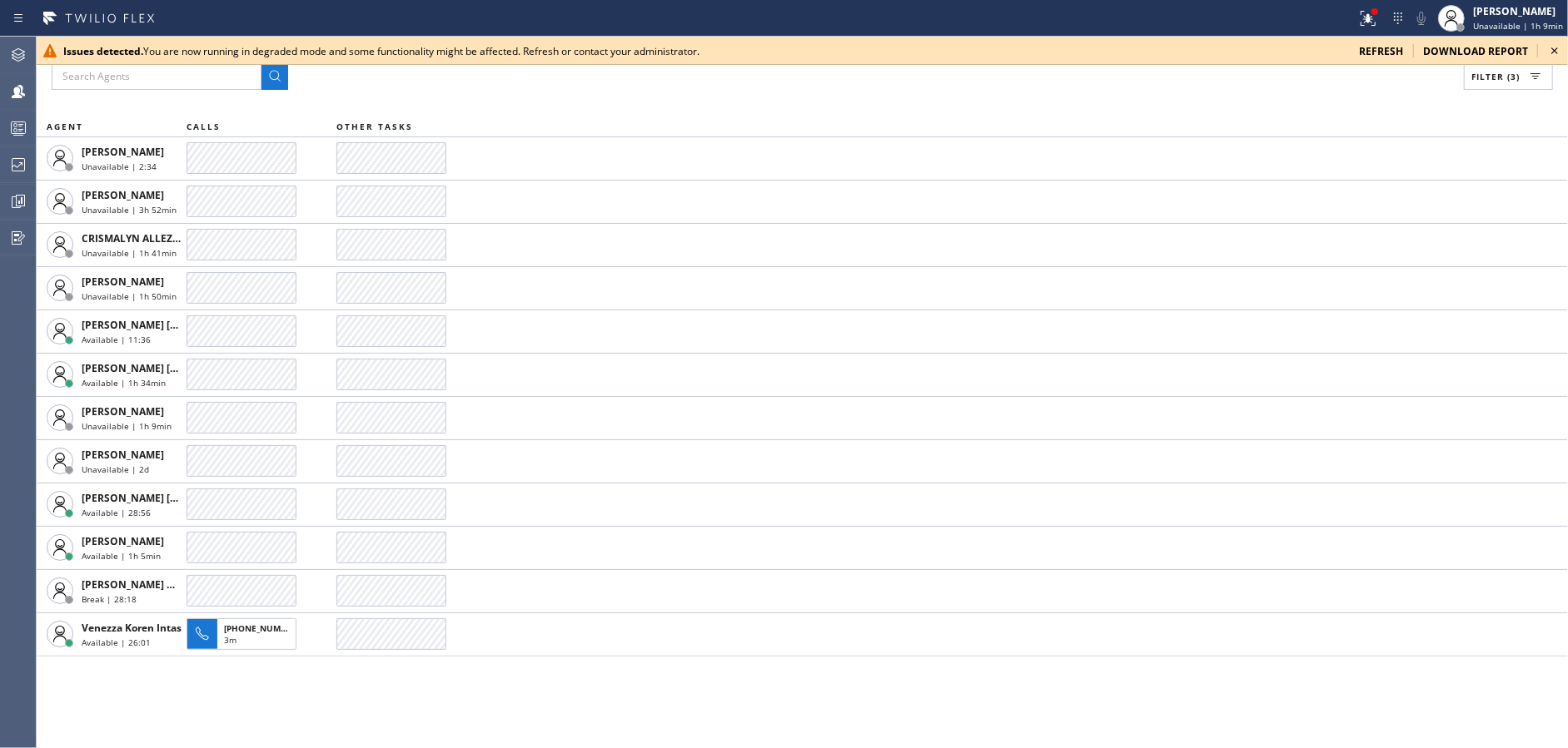
click at [434, 711] on div "Filter (3) AGENT CALLS OTHER TASKS [PERSON_NAME] Unavailable | 2:34 [PERSON_NAM…" at bounding box center [801, 392] width 1531 height 711
click at [434, 711] on div "Filter (3) AGENT CALLS OTHER TASKS [PERSON_NAME] Unavailable | 2:44 [PERSON_NAM…" at bounding box center [801, 392] width 1531 height 711
click at [434, 711] on div "Filter (3) AGENT CALLS OTHER TASKS [PERSON_NAME] Unavailable | 2:54 [PERSON_NAM…" at bounding box center [801, 392] width 1531 height 711
click at [434, 711] on div "Filter (3) AGENT CALLS OTHER TASKS [PERSON_NAME] Unavailable | 3:05 [PERSON_NAM…" at bounding box center [801, 392] width 1531 height 711
click at [434, 711] on div "Filter (3) AGENT CALLS OTHER TASKS [PERSON_NAME] Unavailable | 3:15 [PERSON_NAM…" at bounding box center [801, 392] width 1531 height 711
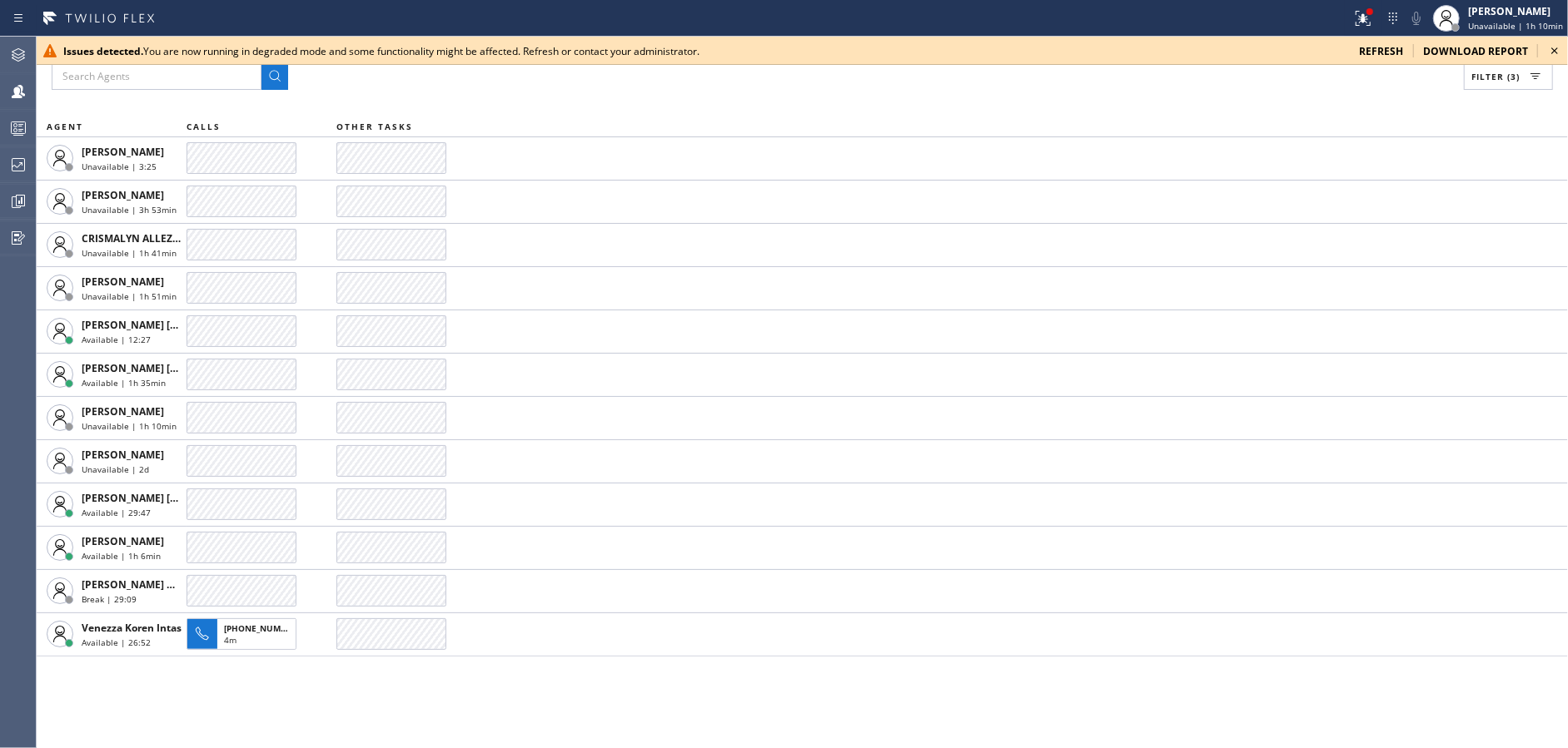
click at [434, 711] on div "Filter (3) AGENT CALLS OTHER TASKS [PERSON_NAME] Unavailable | 3:25 [PERSON_NAM…" at bounding box center [801, 392] width 1531 height 711
click at [434, 711] on div "Filter (3) AGENT CALLS OTHER TASKS [PERSON_NAME] Unavailable | 3:35 [PERSON_NAM…" at bounding box center [801, 392] width 1531 height 711
click at [434, 711] on div "Filter (3) AGENT CALLS OTHER TASKS [PERSON_NAME] Unavailable | 3:45 [PERSON_NAM…" at bounding box center [801, 392] width 1531 height 711
click at [434, 711] on div "Filter (3) AGENT CALLS OTHER TASKS [PERSON_NAME] Unavailable | 3:56 [PERSON_NAM…" at bounding box center [801, 392] width 1531 height 711
click at [434, 711] on div "Filter (3) AGENT CALLS OTHER TASKS [PERSON_NAME] Unavailable | 4:06 [PERSON_NAM…" at bounding box center [801, 392] width 1531 height 711
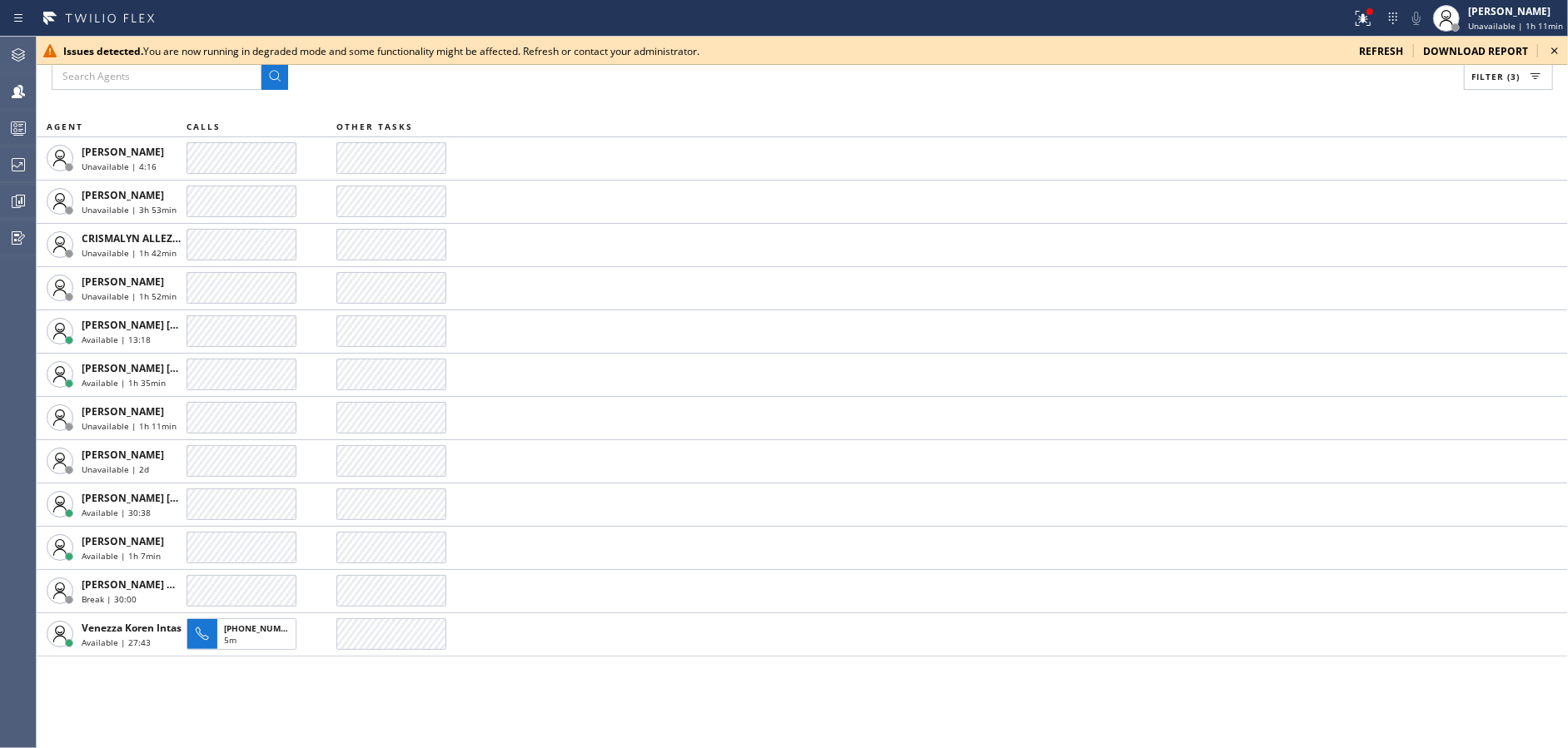
click at [434, 711] on div "Filter (3) AGENT CALLS OTHER TASKS [PERSON_NAME] Unavailable | 4:16 [PERSON_NAM…" at bounding box center [801, 392] width 1531 height 711
click at [434, 711] on div "Filter (3) AGENT CALLS OTHER TASKS [PERSON_NAME] Unavailable | 4:26 [PERSON_NAM…" at bounding box center [801, 392] width 1531 height 711
click at [434, 711] on div "Filter (3) AGENT CALLS OTHER TASKS [PERSON_NAME] Unavailable | 4:36 [PERSON_NAM…" at bounding box center [801, 392] width 1531 height 711
click at [434, 711] on div "Filter (3) AGENT CALLS OTHER TASKS [PERSON_NAME] Unavailable | 4:46 [PERSON_NAM…" at bounding box center [801, 392] width 1531 height 711
click at [434, 711] on div "Filter (3) AGENT CALLS OTHER TASKS [PERSON_NAME] Unavailable | 4:57 [PERSON_NAM…" at bounding box center [801, 392] width 1531 height 711
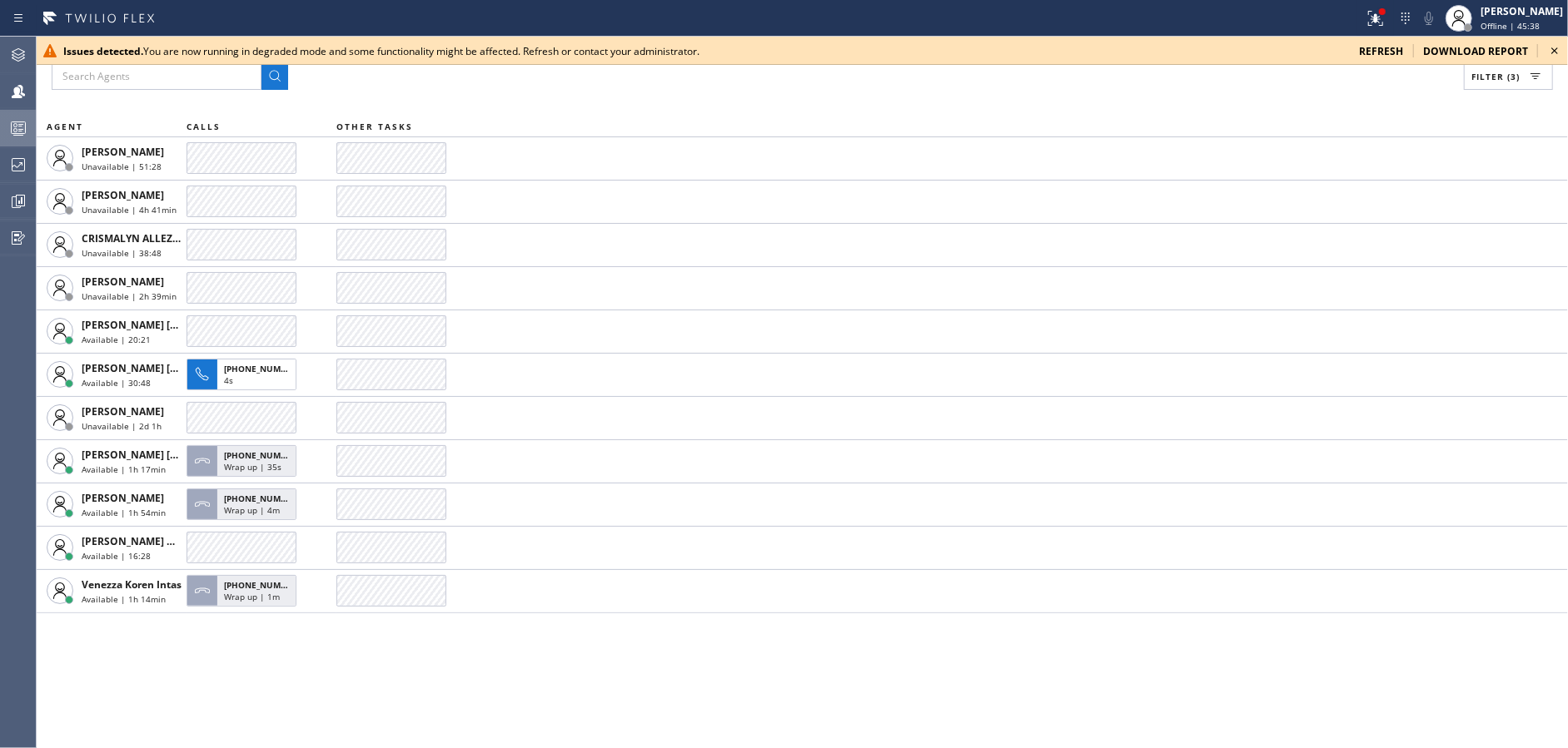
click at [18, 130] on icon at bounding box center [18, 128] width 20 height 20
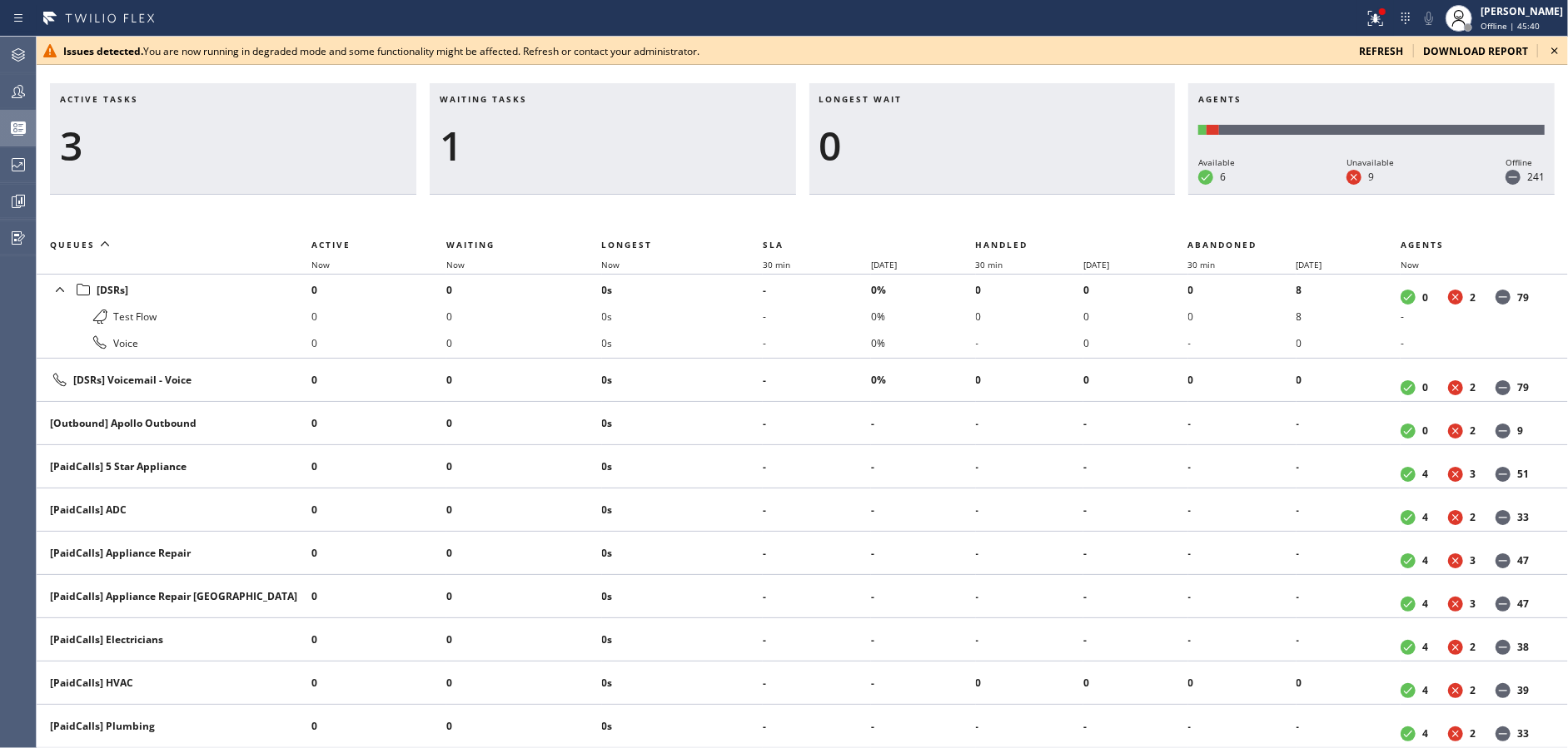
click at [1552, 50] on icon at bounding box center [1554, 50] width 20 height 20
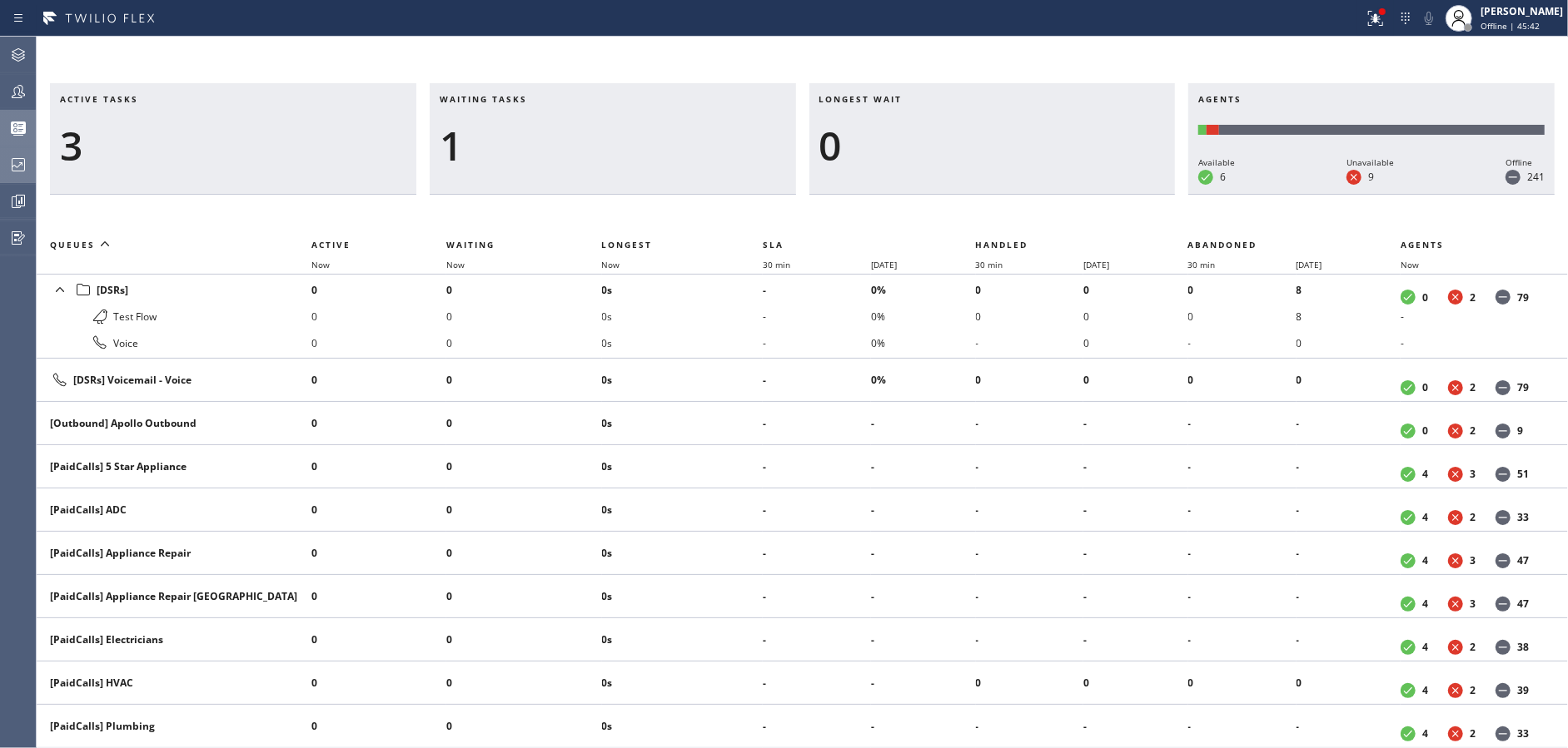
click at [13, 165] on icon at bounding box center [18, 164] width 20 height 20
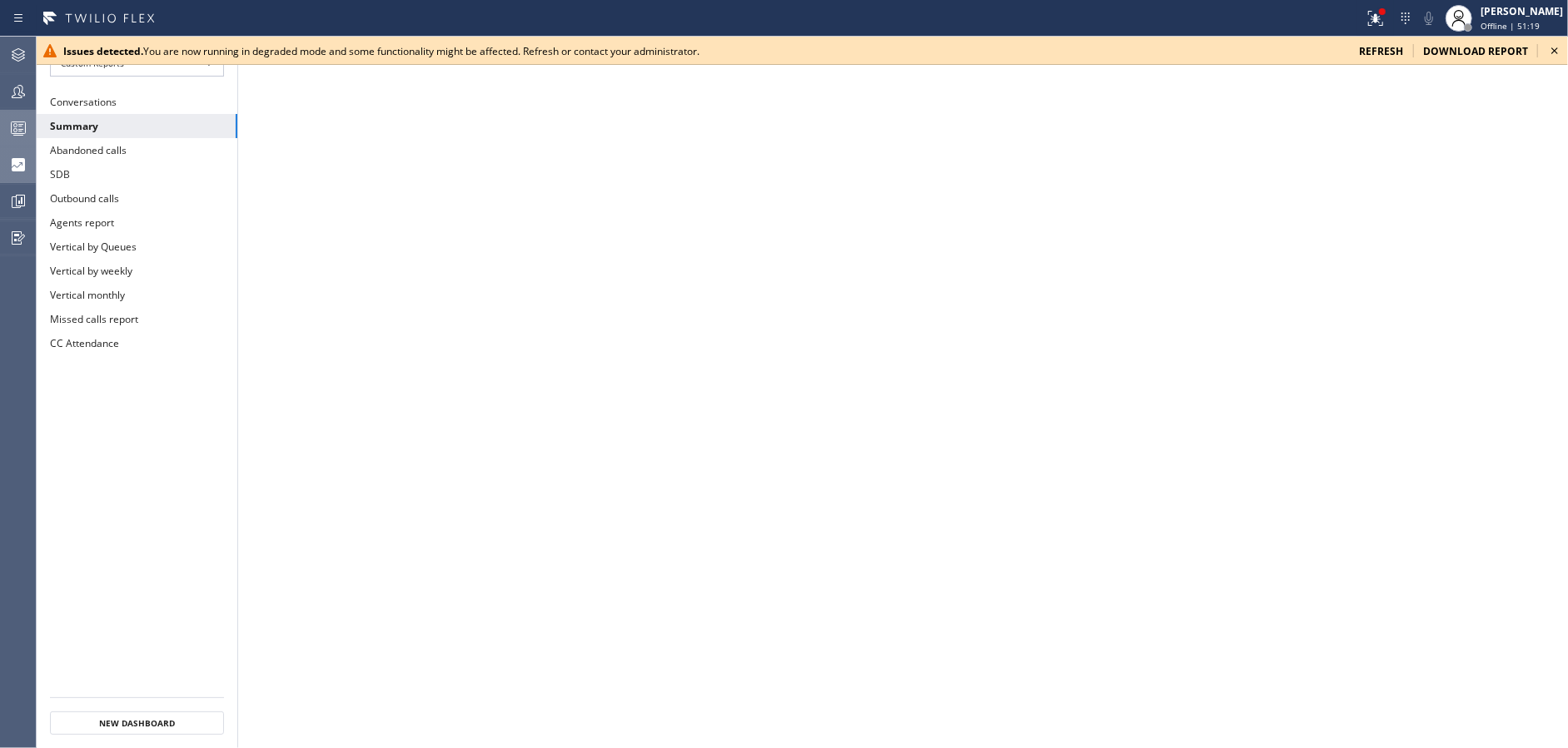
click at [1564, 50] on icon at bounding box center [1554, 50] width 20 height 20
click at [1554, 53] on icon at bounding box center [1554, 50] width 20 height 20
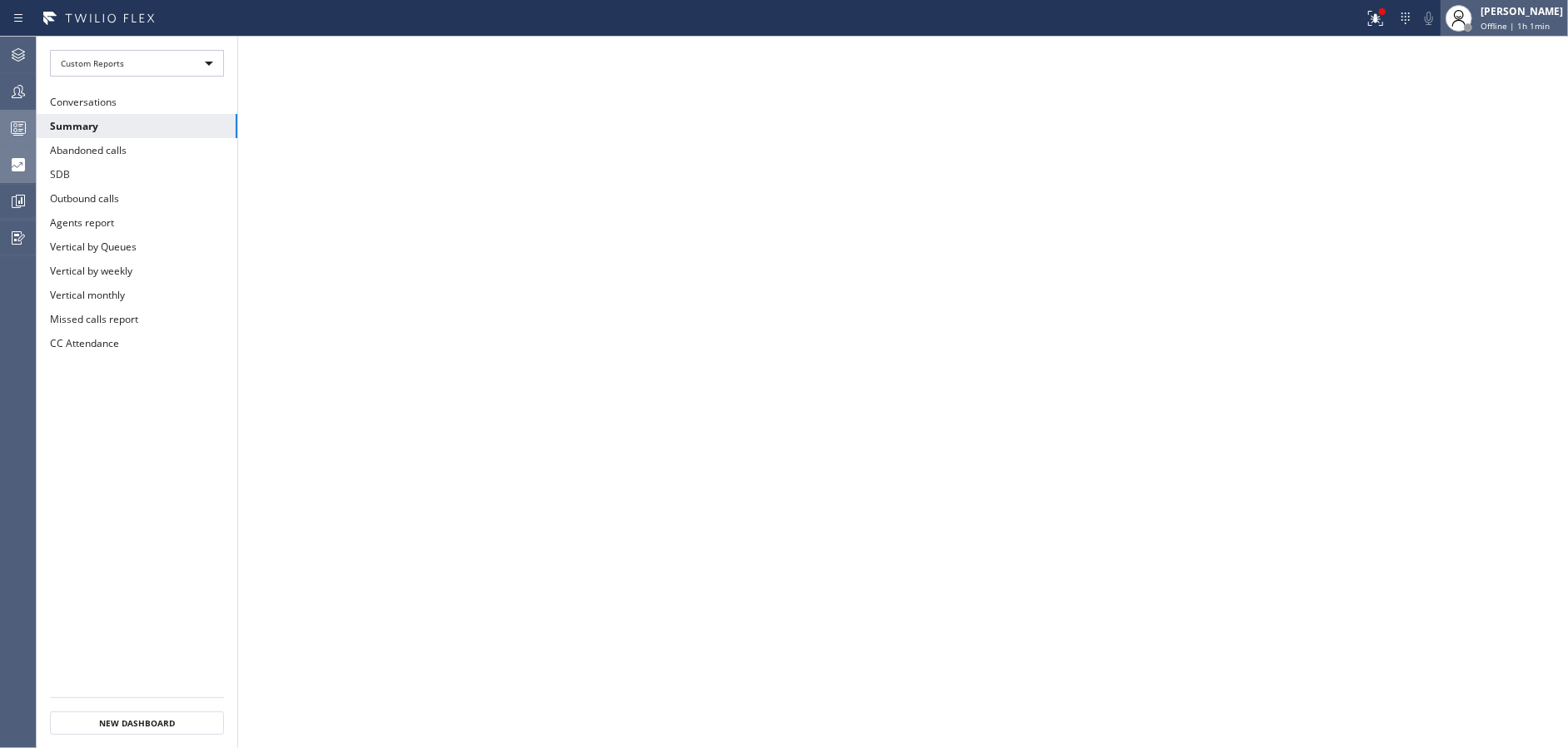
click at [1543, 25] on span "Offline | 1h 1min" at bounding box center [1514, 25] width 69 height 11
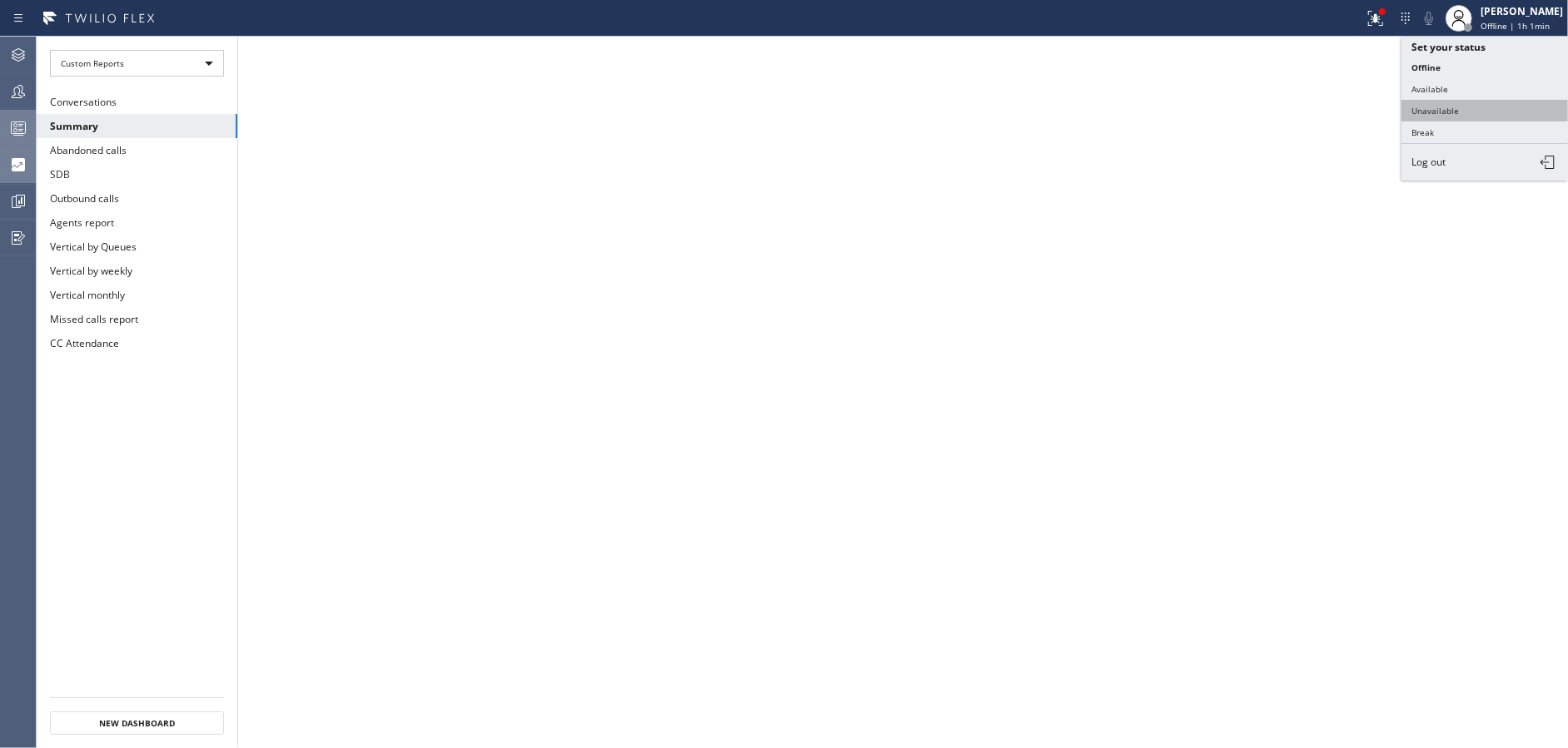
click at [1454, 104] on button "Unavailable" at bounding box center [1484, 110] width 166 height 22
